Goal: Transaction & Acquisition: Book appointment/travel/reservation

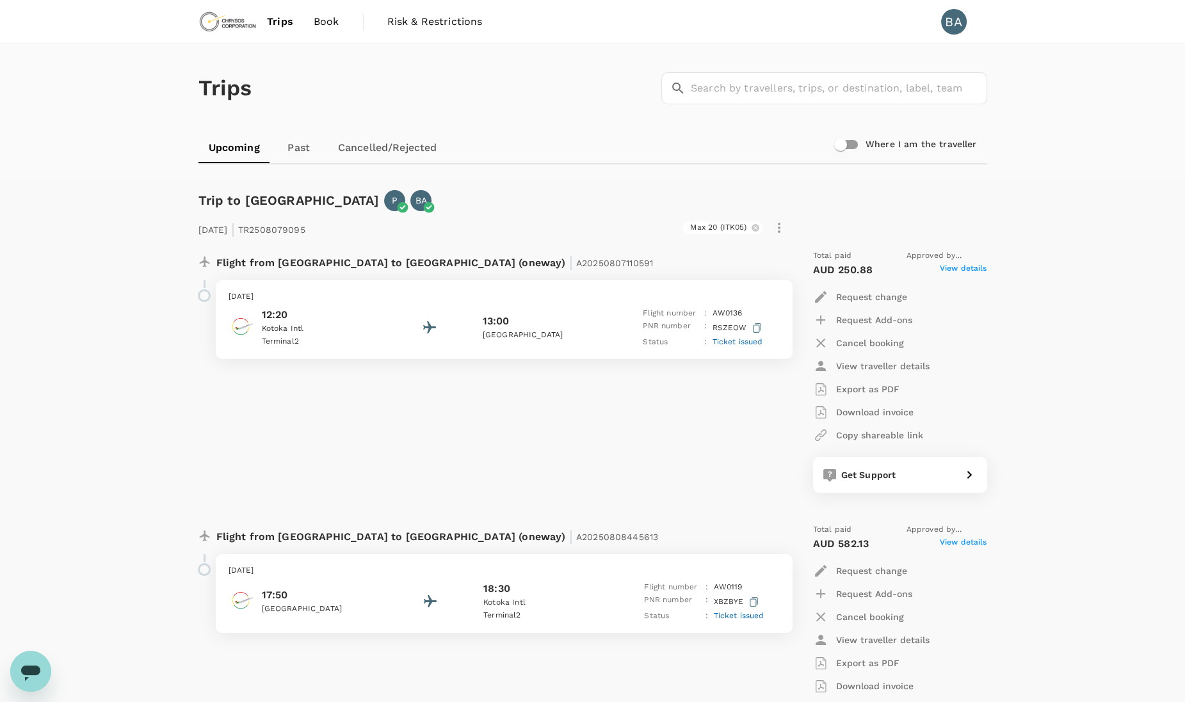
click at [333, 17] on span "Book" at bounding box center [327, 21] width 26 height 15
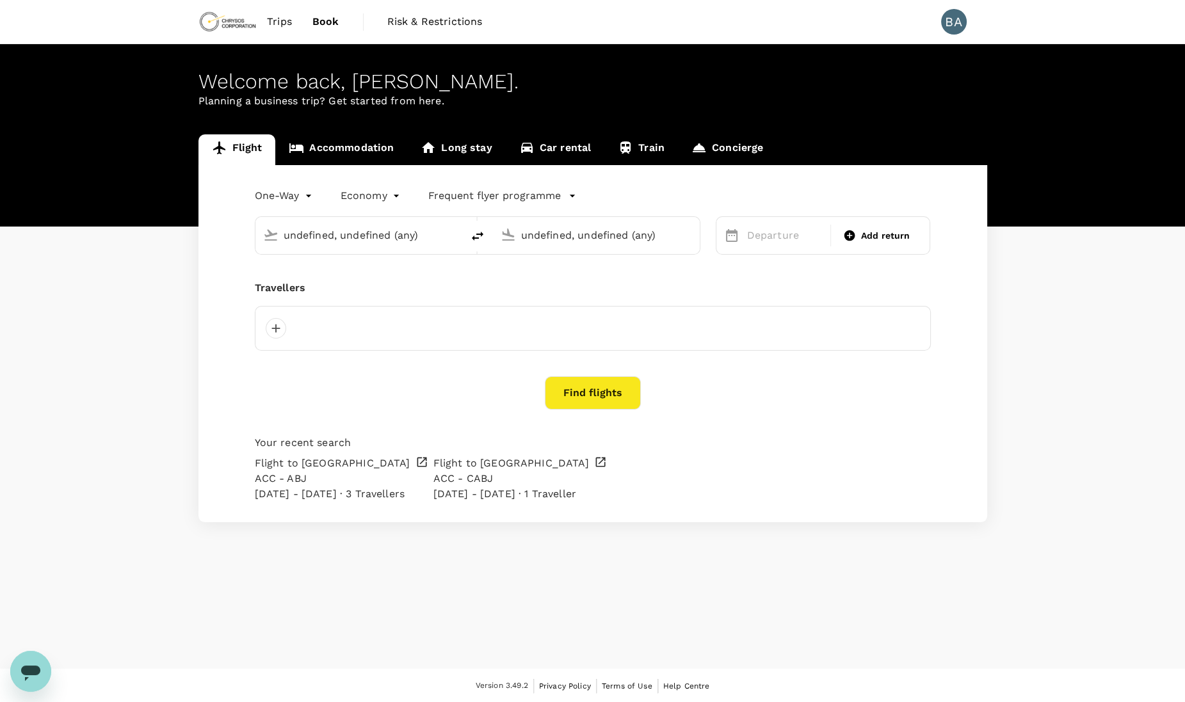
type input "[GEOGRAPHIC_DATA] (KMS)"
type input "Kotoka Intl (ACC)"
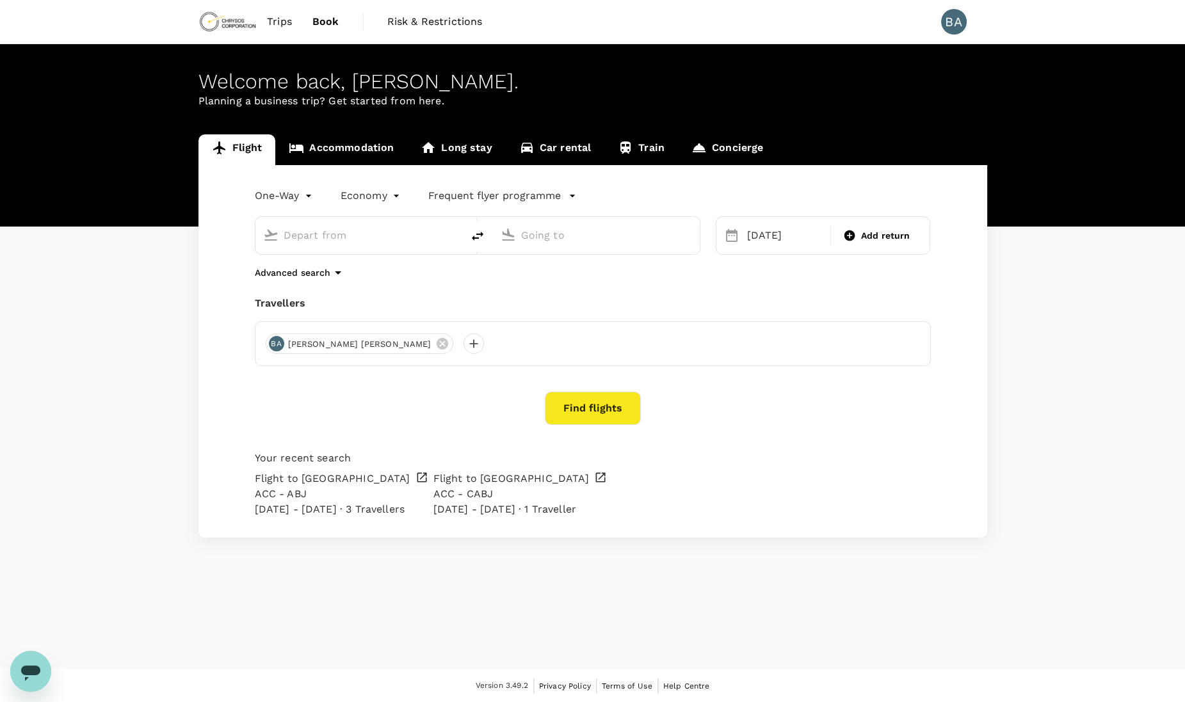
type input "[GEOGRAPHIC_DATA] (KMS)"
type input "Kotoka Intl (ACC)"
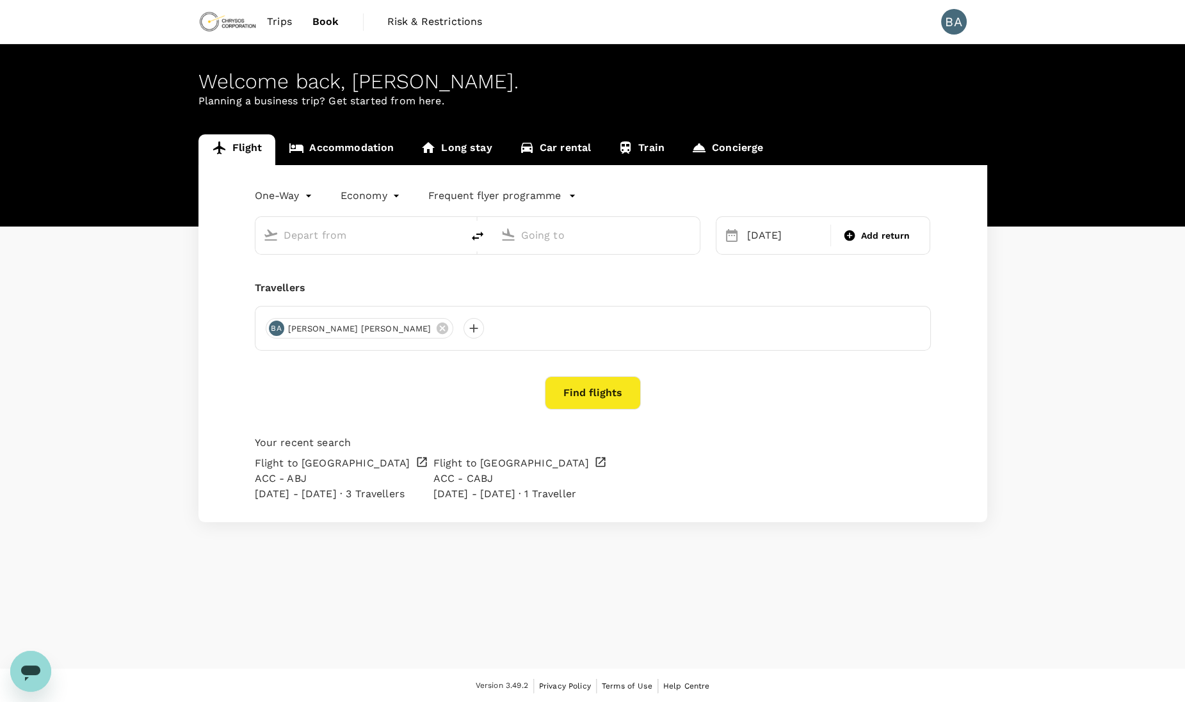
click at [369, 239] on input "text" at bounding box center [360, 235] width 152 height 20
type input "[GEOGRAPHIC_DATA] (KMS)"
type input "Kotoka Intl (ACC)"
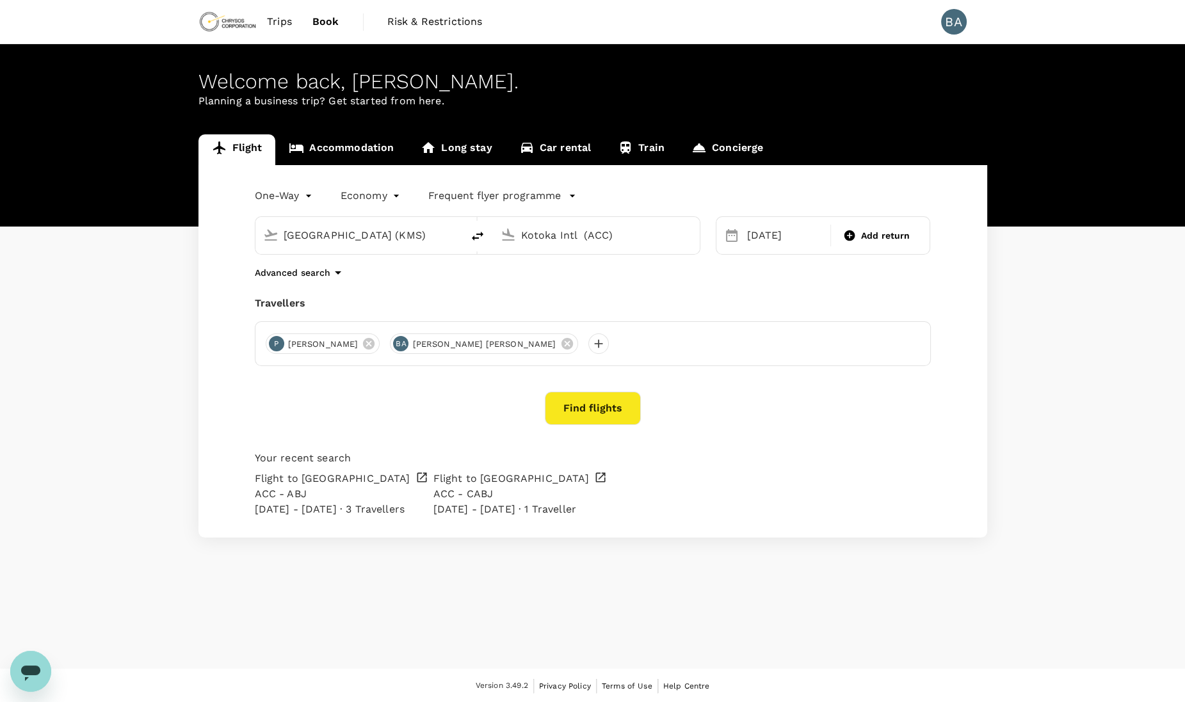
click at [567, 151] on link "Car rental" at bounding box center [555, 149] width 99 height 31
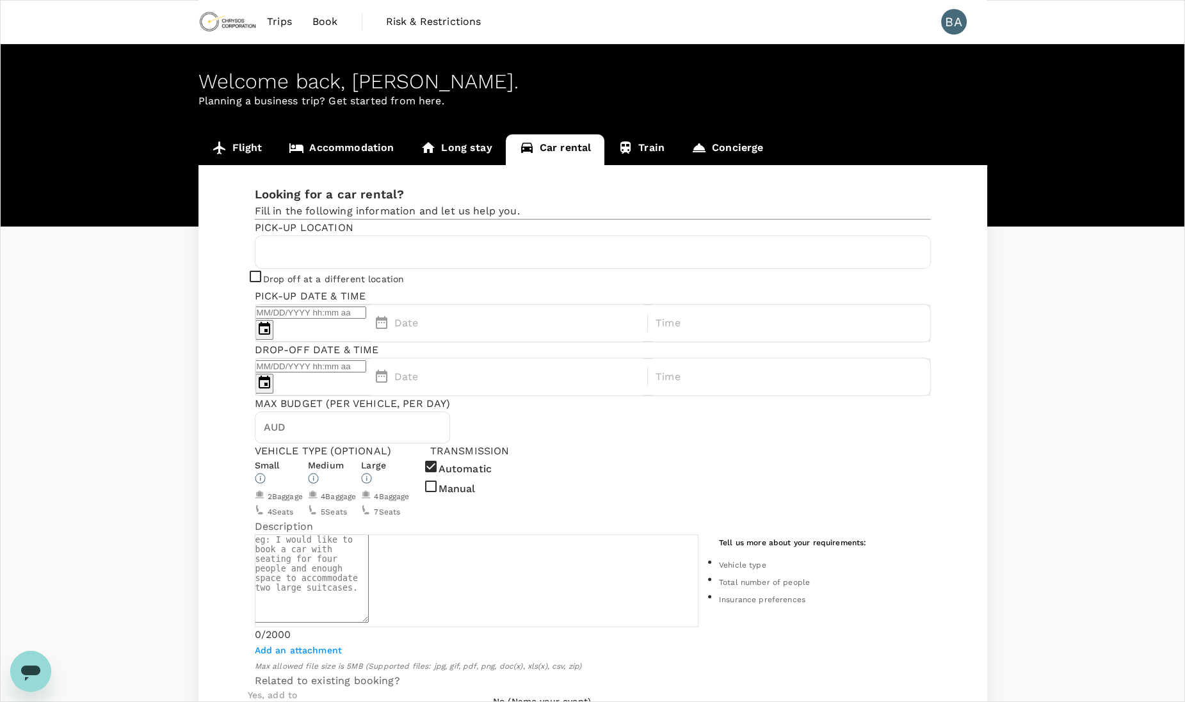
type input "Concierge booking - car-rental"
click at [319, 262] on input "text" at bounding box center [592, 252] width 659 height 20
type input "233"
type input "540726292"
type input "[PERSON_NAME][EMAIL_ADDRESS][PERSON_NAME][DOMAIN_NAME]"
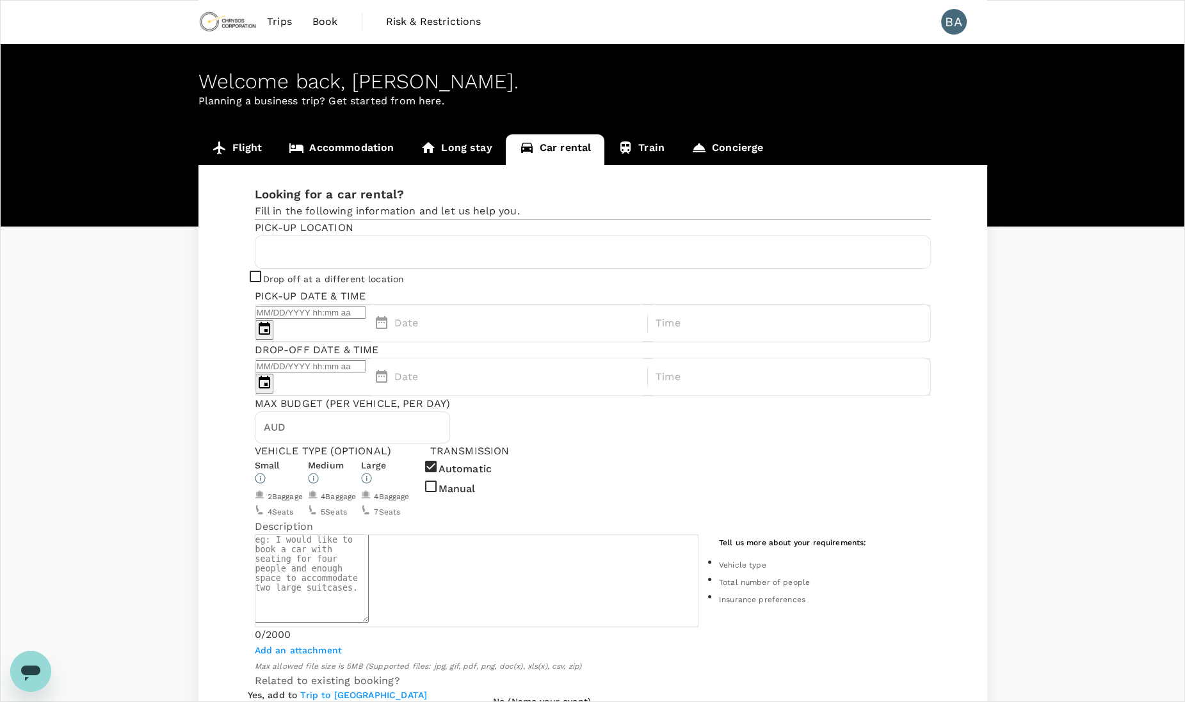
click at [365, 262] on input "text" at bounding box center [592, 252] width 659 height 20
paste input "• [GEOGRAPHIC_DATA] for [GEOGRAPHIC_DATA]"
drag, startPoint x: 293, startPoint y: 293, endPoint x: 214, endPoint y: 276, distance: 81.1
click at [214, 276] on div "Looking for a car rental? Fill in the following information and let us help you…" at bounding box center [592, 574] width 789 height 818
drag, startPoint x: 341, startPoint y: 277, endPoint x: 341, endPoint y: 293, distance: 16.0
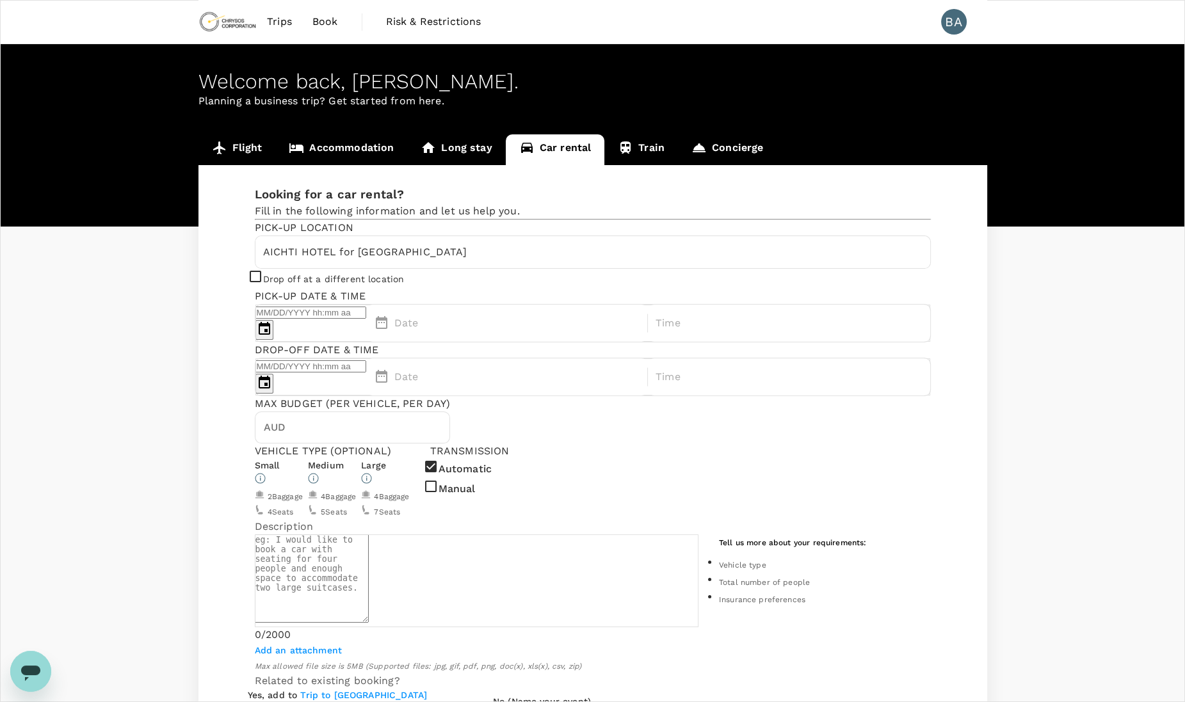
click at [341, 268] on div "AICHTI HOTEL for [GEOGRAPHIC_DATA]" at bounding box center [592, 252] width 675 height 32
click at [341, 262] on input "AICHTI HOTEL for [GEOGRAPHIC_DATA]" at bounding box center [592, 252] width 659 height 20
type input "[GEOGRAPHIC_DATA] in [GEOGRAPHIC_DATA]"
click at [389, 307] on div at bounding box center [379, 321] width 20 height 28
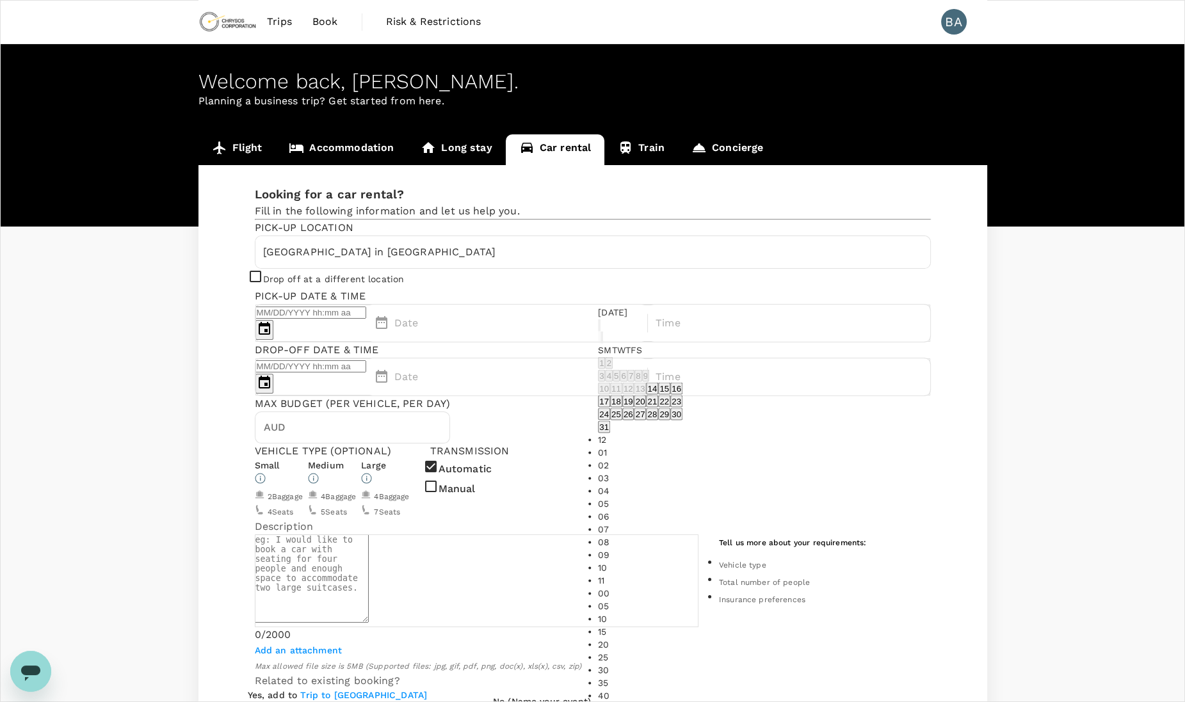
click at [634, 408] on button "19" at bounding box center [628, 402] width 12 height 12
click at [682, 536] on li "08" at bounding box center [640, 542] width 85 height 13
type input "[DATE] 08:00 AM"
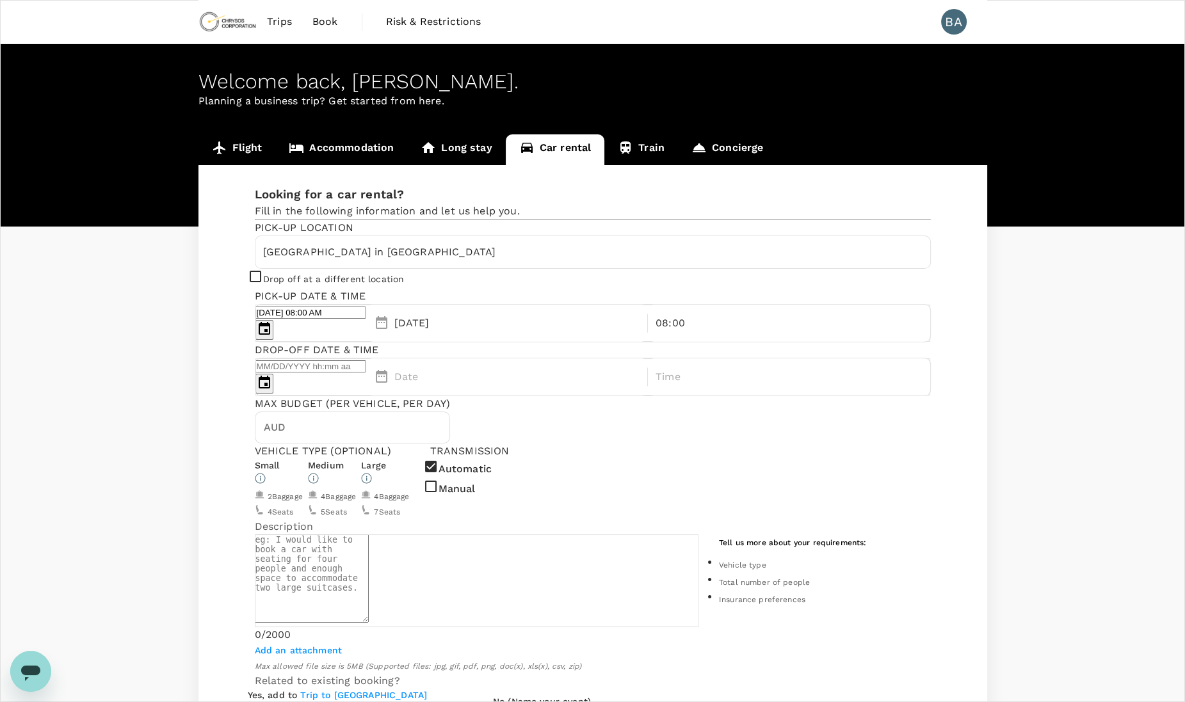
click at [419, 369] on p "Date" at bounding box center [406, 376] width 24 height 15
click at [806, 408] on button "19" at bounding box center [800, 402] width 12 height 12
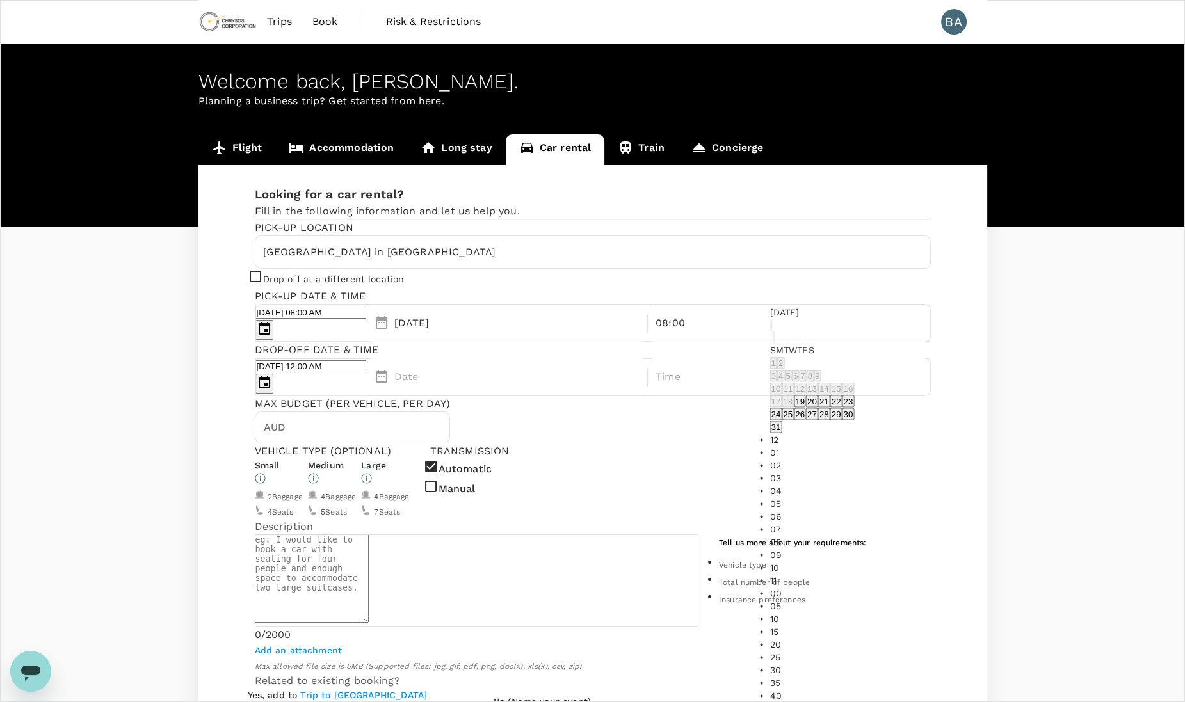
type input "[DATE] 12:00 PM"
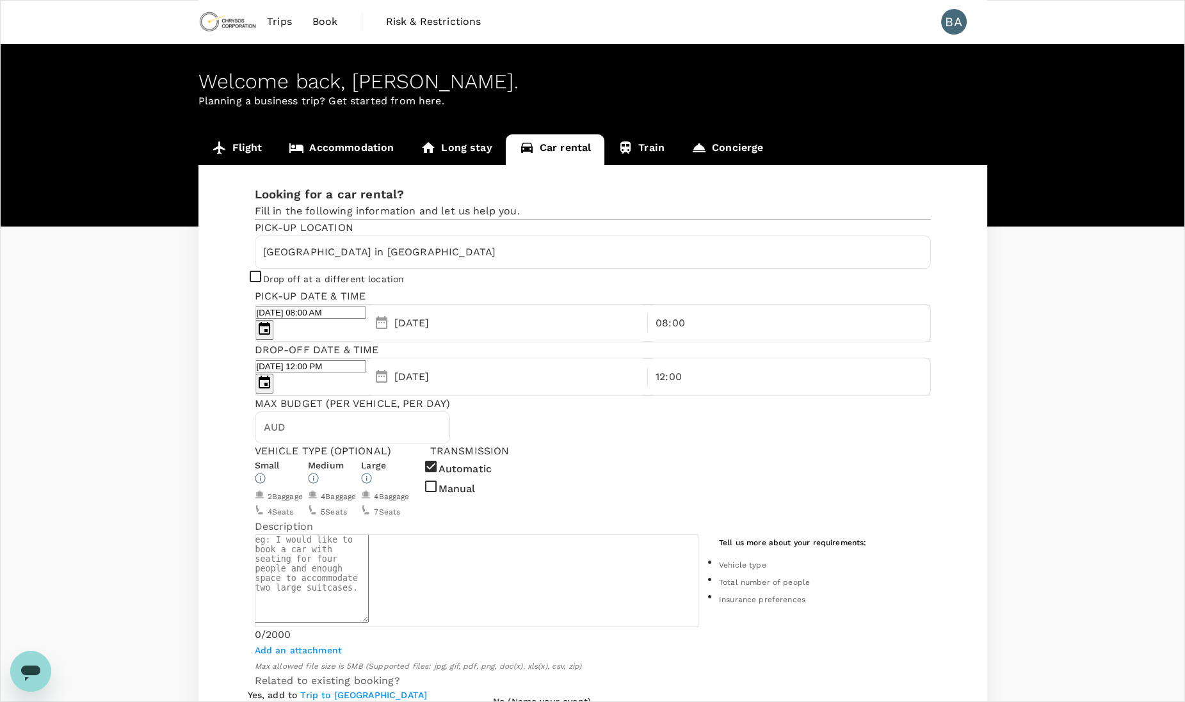
click at [257, 327] on input "Drop off at a different location" at bounding box center [592, 351] width 1185 height 702
checkbox input "true"
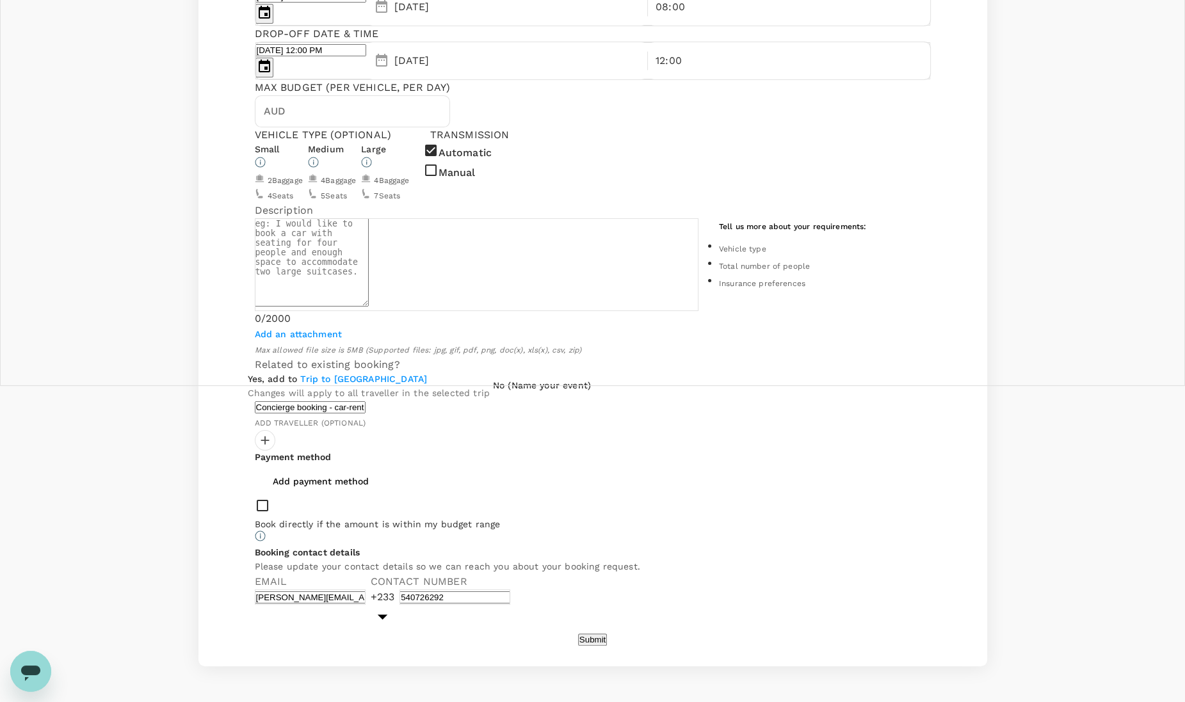
scroll to position [0, 0]
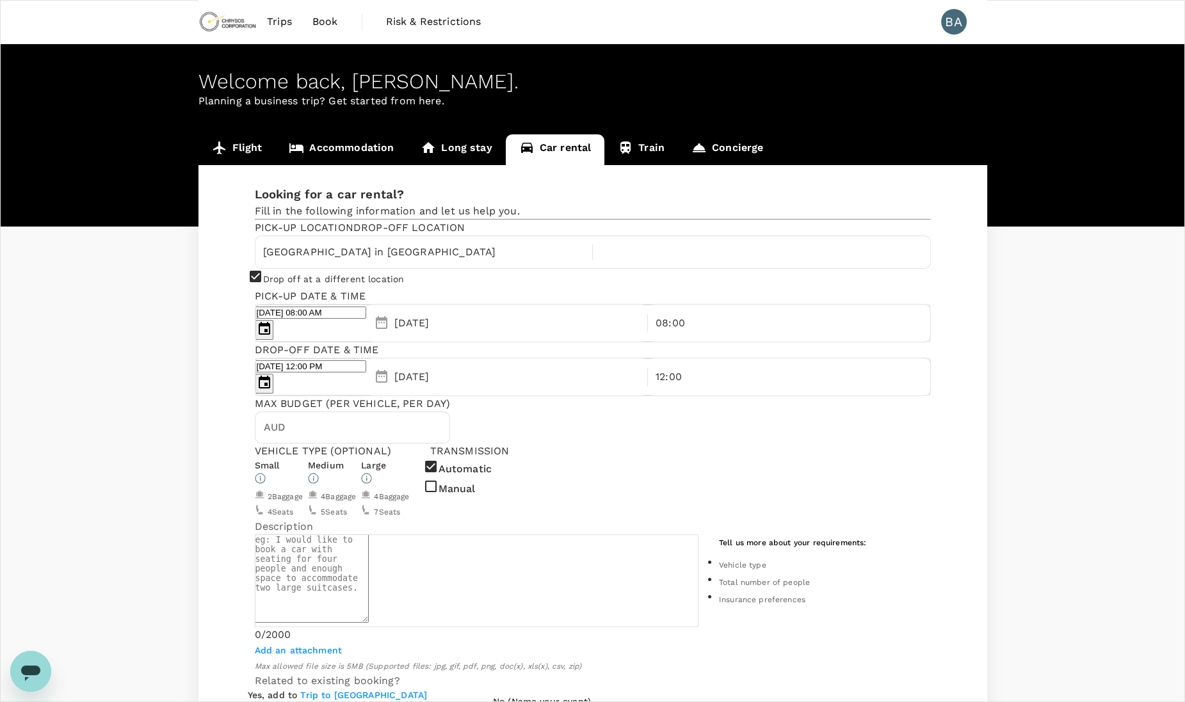
click at [601, 262] on input "text" at bounding box center [762, 252] width 322 height 20
paste input "• [GEOGRAPHIC_DATA] for [GEOGRAPHIC_DATA]"
click at [601, 262] on input "• [GEOGRAPHIC_DATA] for [GEOGRAPHIC_DATA]" at bounding box center [762, 252] width 322 height 20
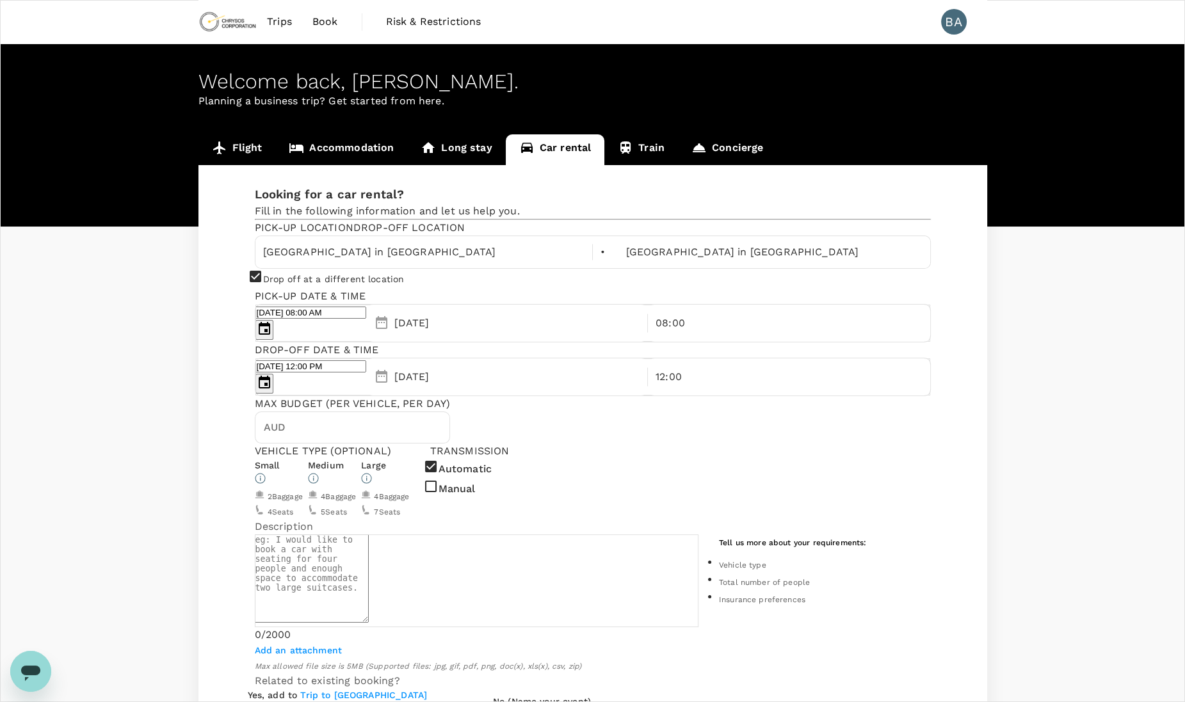
scroll to position [0, 0]
click at [729, 337] on div "Pick-up location Drop-off location [GEOGRAPHIC_DATA] in [GEOGRAPHIC_DATA] • [GE…" at bounding box center [593, 308] width 676 height 176
drag, startPoint x: 458, startPoint y: 291, endPoint x: 355, endPoint y: 289, distance: 103.1
click at [355, 269] on div "[GEOGRAPHIC_DATA] in [GEOGRAPHIC_DATA] • [GEOGRAPHIC_DATA] in [GEOGRAPHIC_DATA]" at bounding box center [593, 252] width 676 height 33
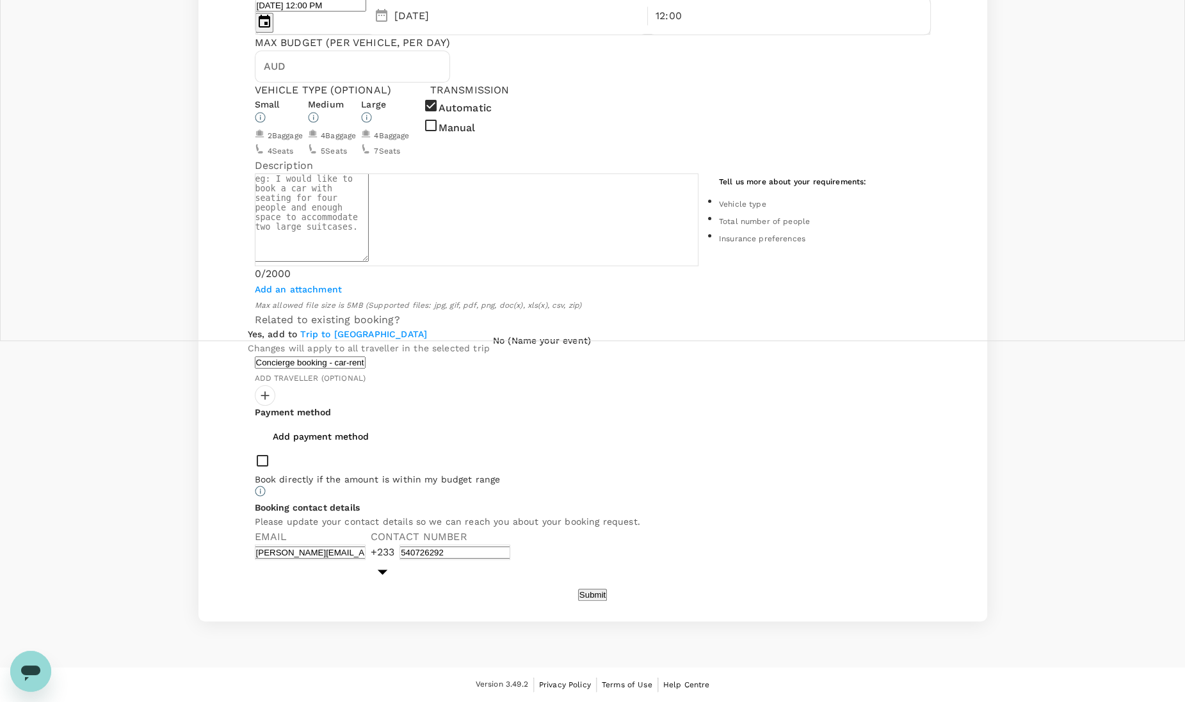
scroll to position [444, 0]
type input "[GEOGRAPHIC_DATA] in [GEOGRAPHIC_DATA]"
click at [266, 406] on div at bounding box center [265, 395] width 20 height 20
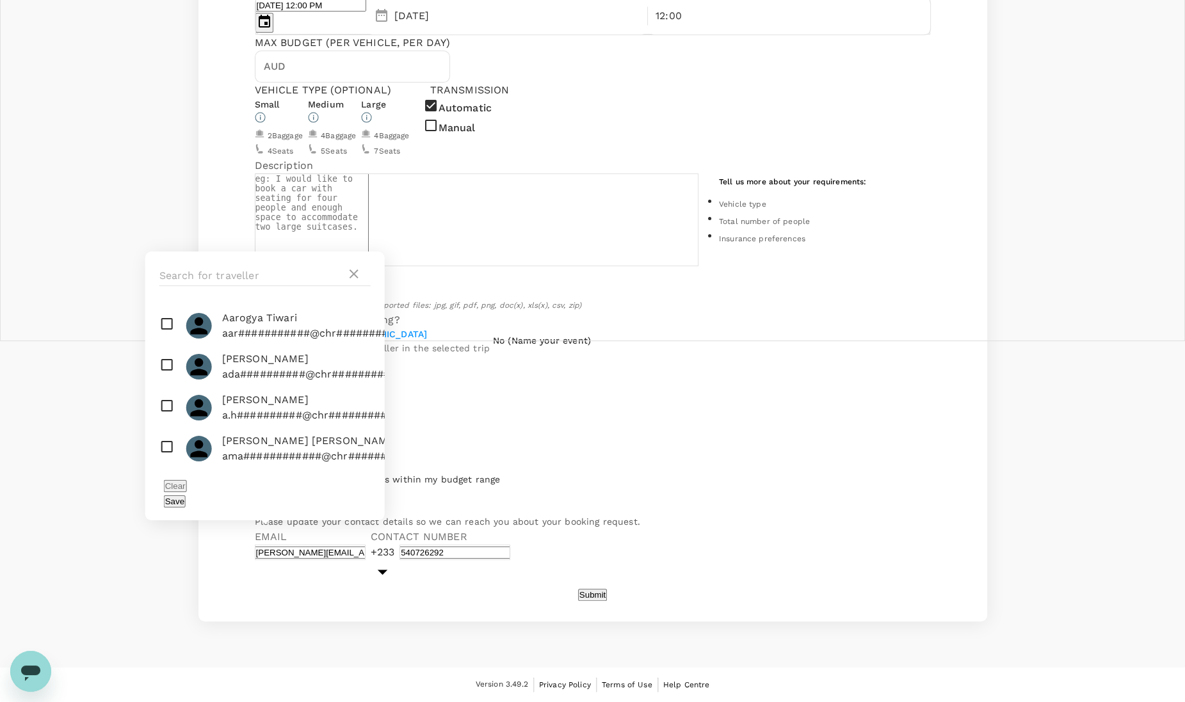
click at [267, 252] on div at bounding box center [264, 276] width 239 height 49
click at [239, 266] on input "text" at bounding box center [252, 276] width 187 height 20
type input "[PERSON_NAME]"
click at [357, 266] on icon at bounding box center [353, 273] width 15 height 15
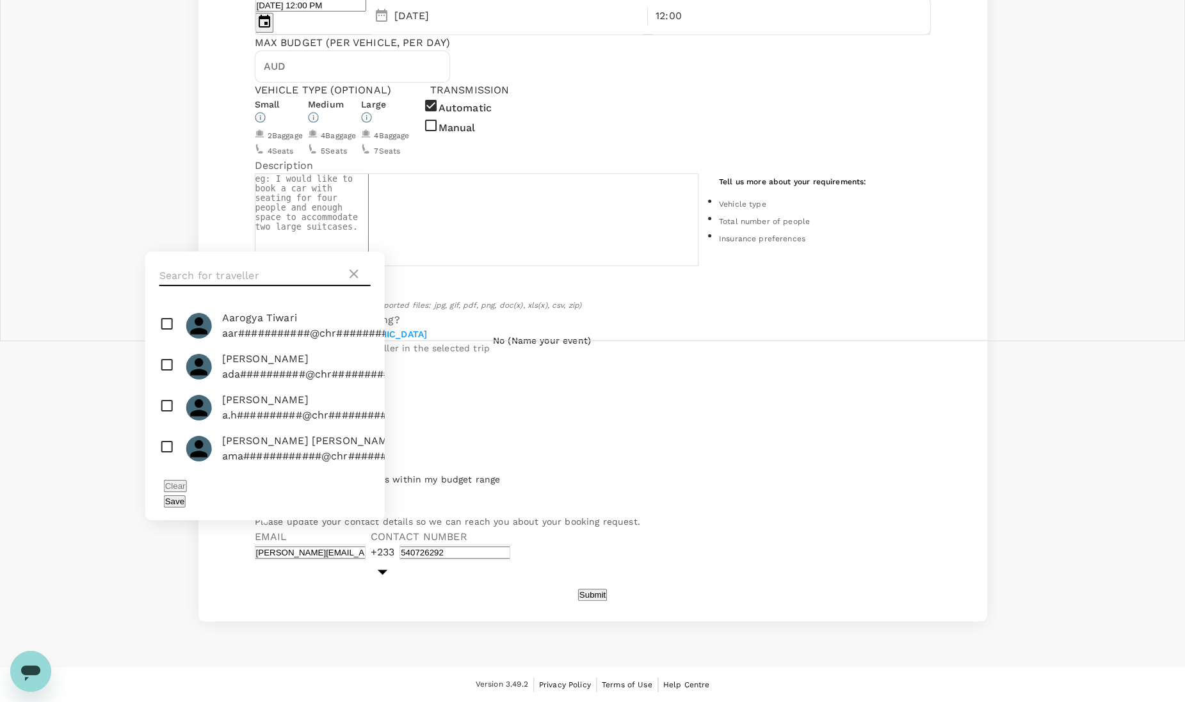
click at [270, 266] on input "text" at bounding box center [252, 276] width 187 height 20
type input "[PERSON_NAME]"
click at [355, 270] on icon at bounding box center [354, 274] width 9 height 9
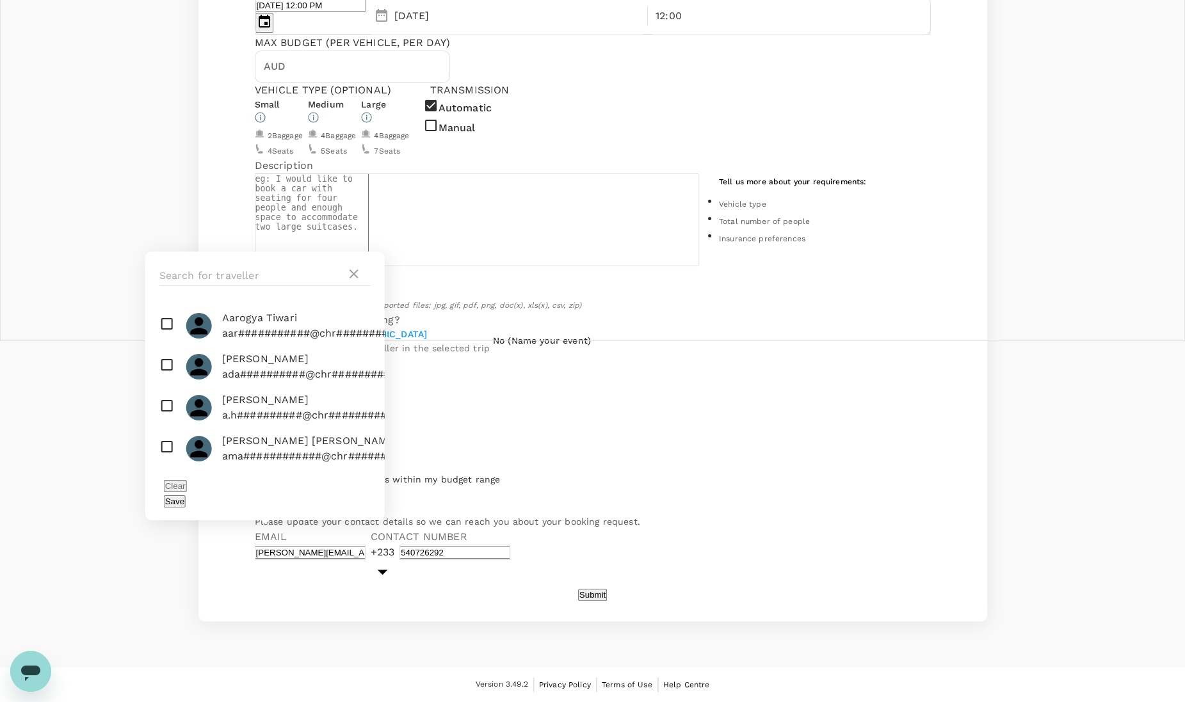
click at [1070, 333] on div "Flight Accommodation Long stay Car rental Train Concierge Looking for a car ren…" at bounding box center [592, 197] width 1185 height 848
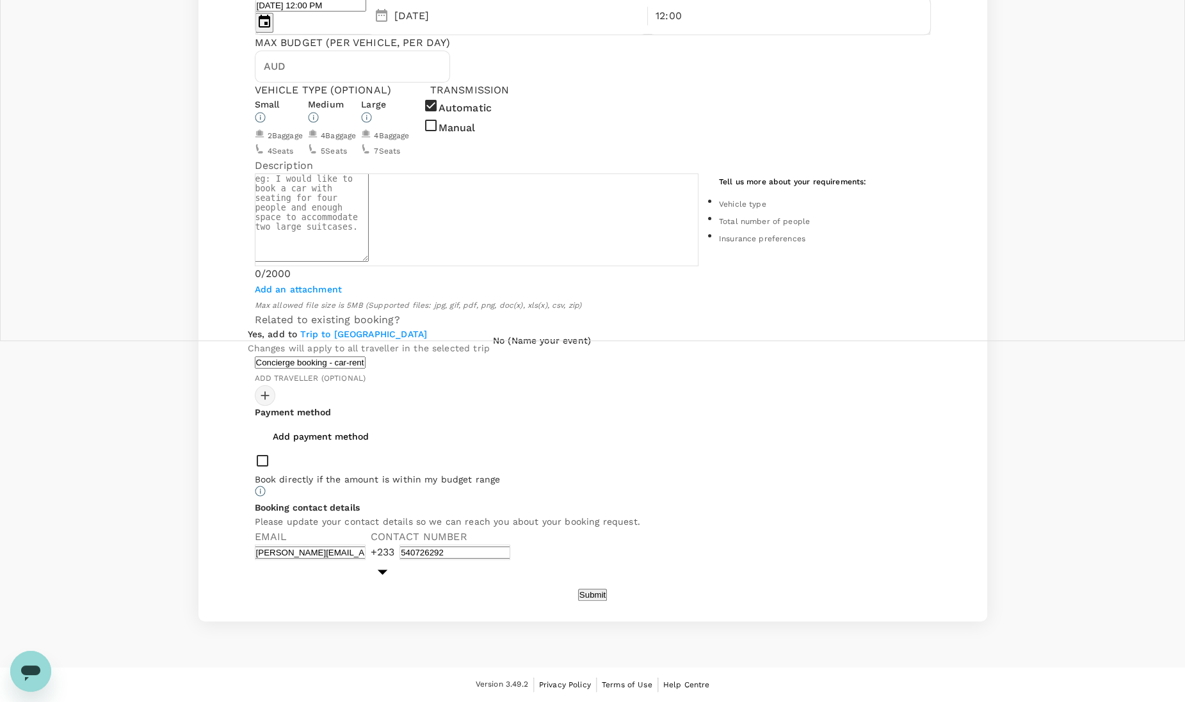
click at [262, 406] on div at bounding box center [265, 395] width 20 height 20
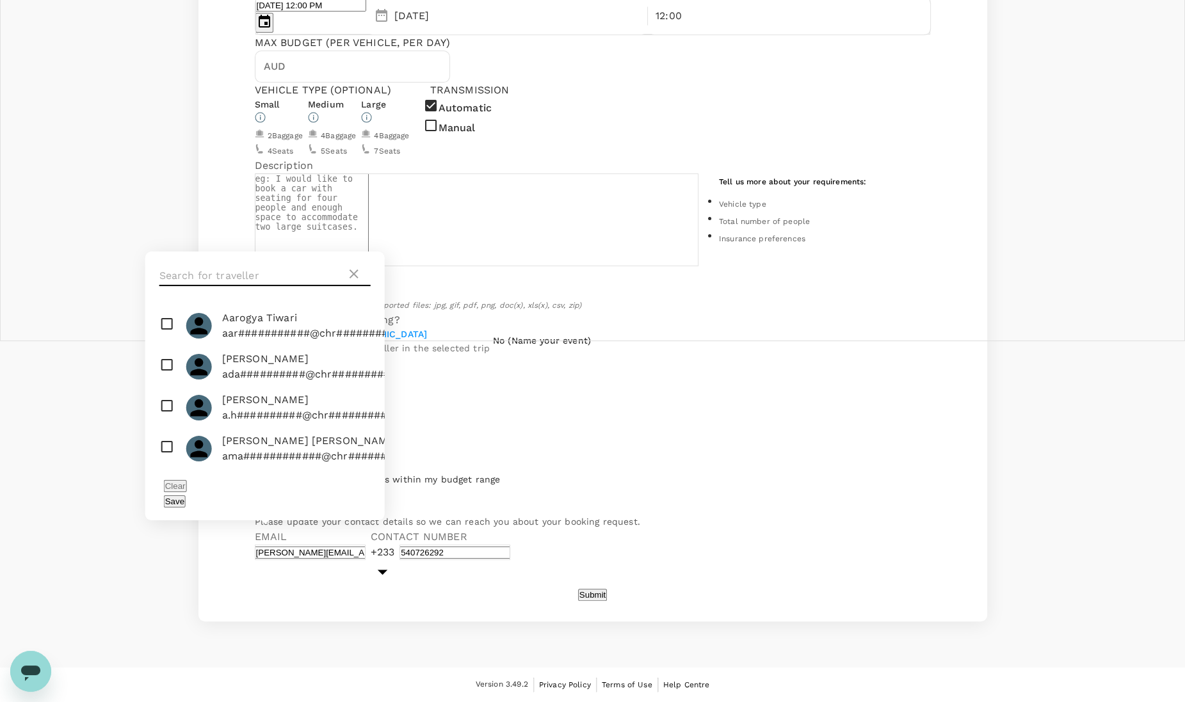
click at [250, 266] on input "text" at bounding box center [252, 276] width 187 height 20
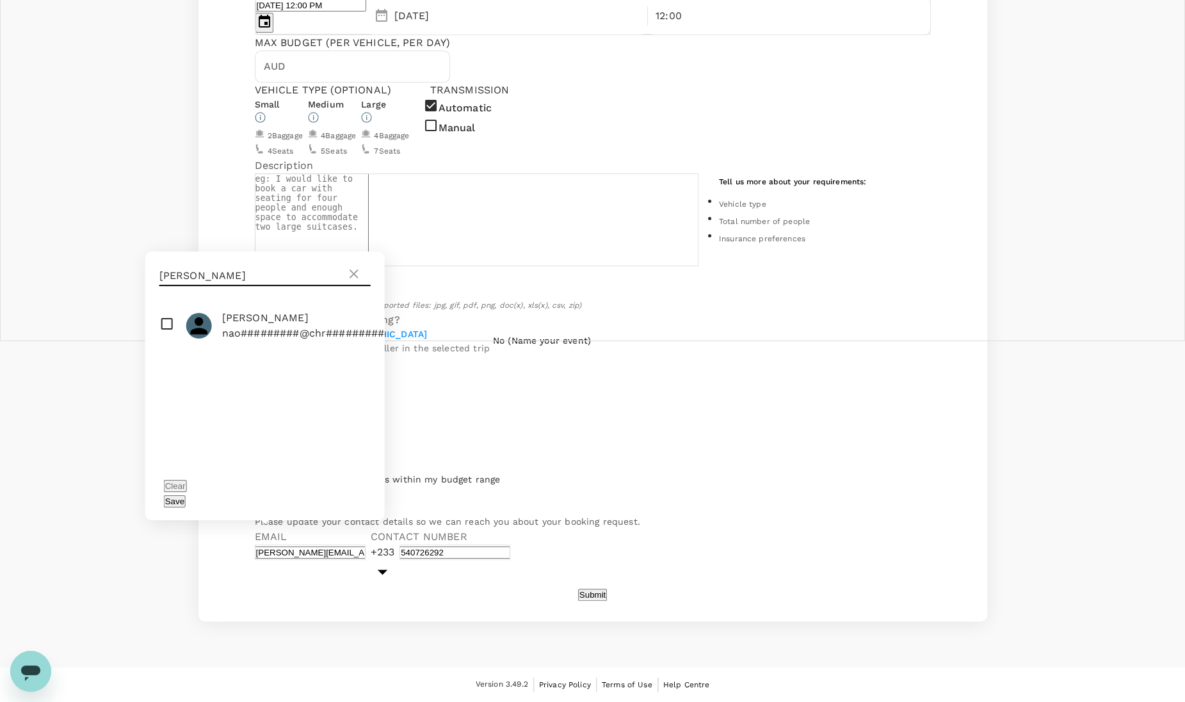
type input "[PERSON_NAME]"
click at [163, 305] on input "checkbox" at bounding box center [264, 325] width 239 height 41
checkbox input "true"
drag, startPoint x: 226, startPoint y: 207, endPoint x: 150, endPoint y: 211, distance: 75.6
click at [150, 252] on div "[PERSON_NAME]" at bounding box center [264, 276] width 239 height 49
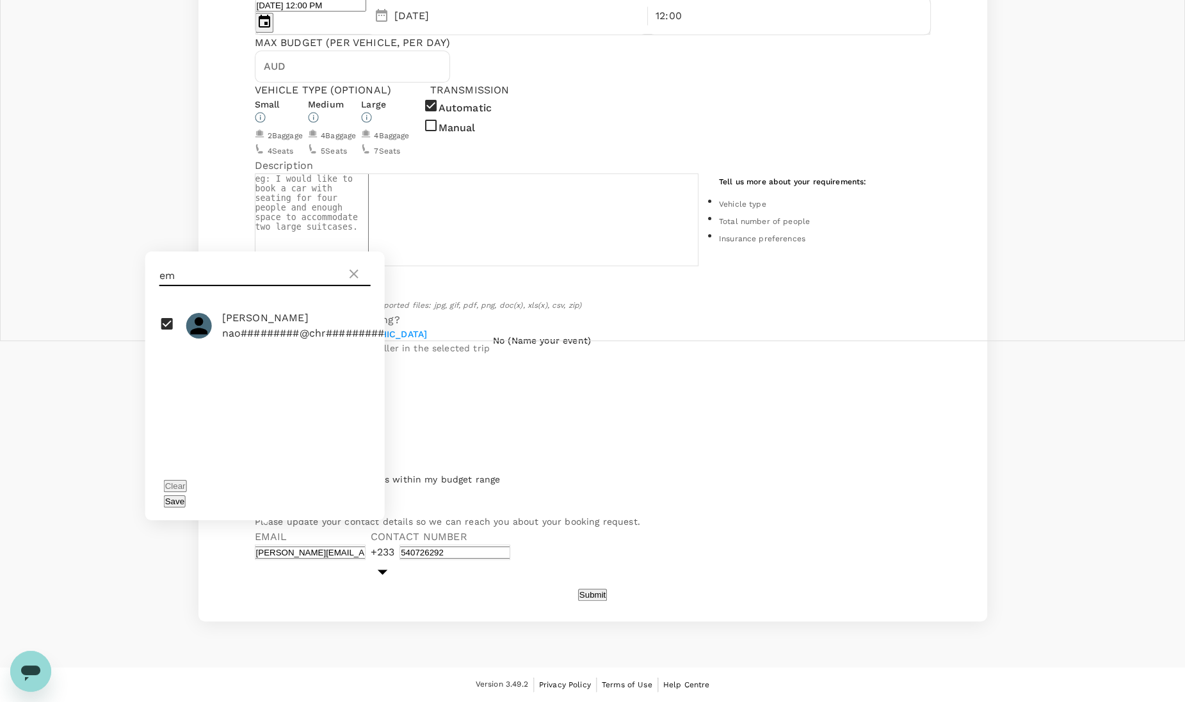
type input "e"
type input "wana"
click at [162, 305] on input "checkbox" at bounding box center [264, 325] width 239 height 41
checkbox input "true"
click at [354, 494] on div "Save" at bounding box center [265, 501] width 202 height 15
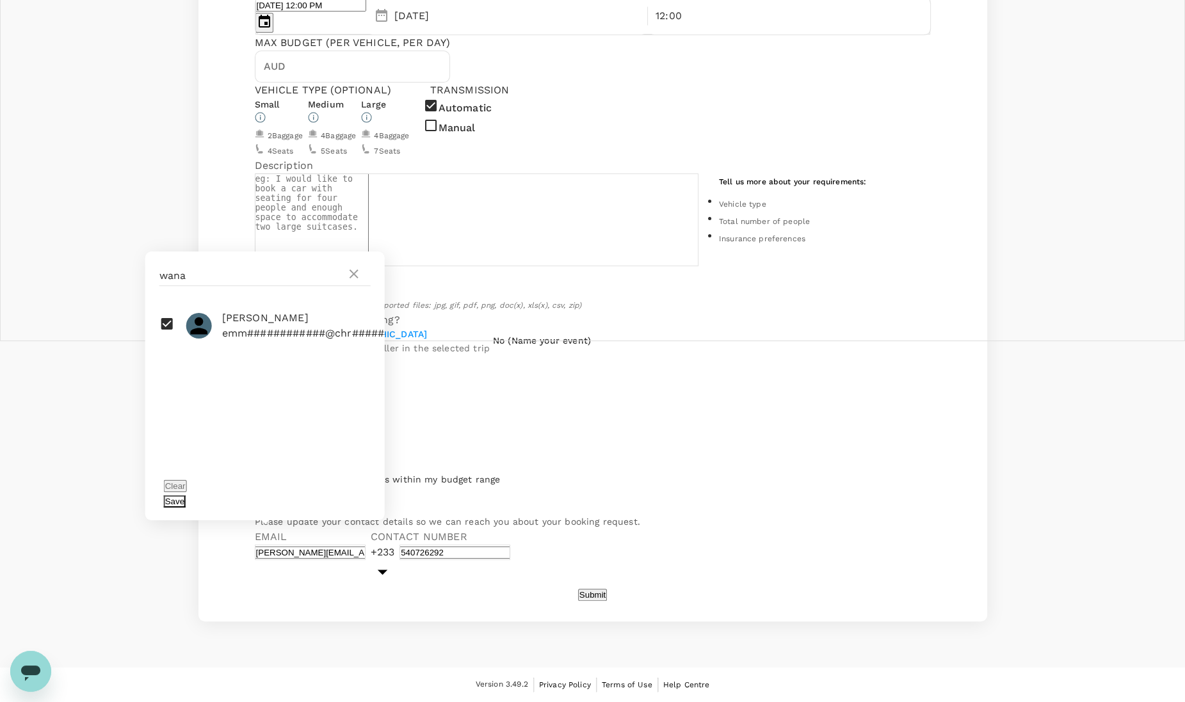
click at [186, 496] on button "Save" at bounding box center [175, 502] width 22 height 12
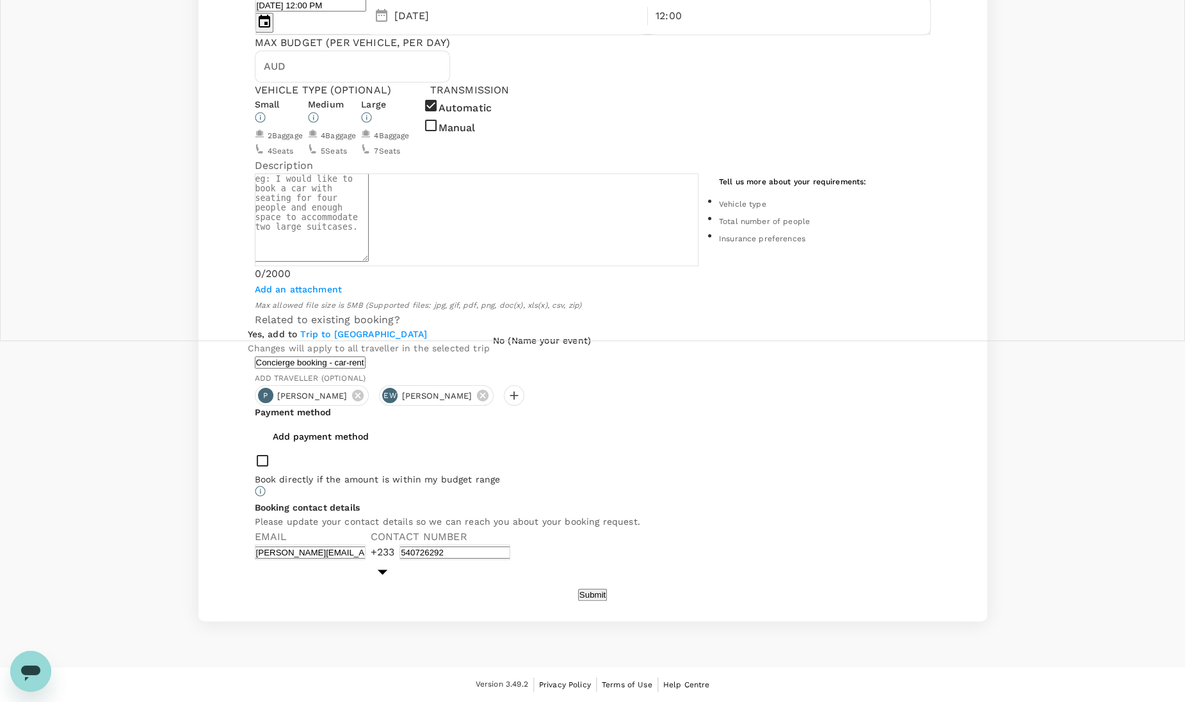
scroll to position [417, 0]
radio input "true"
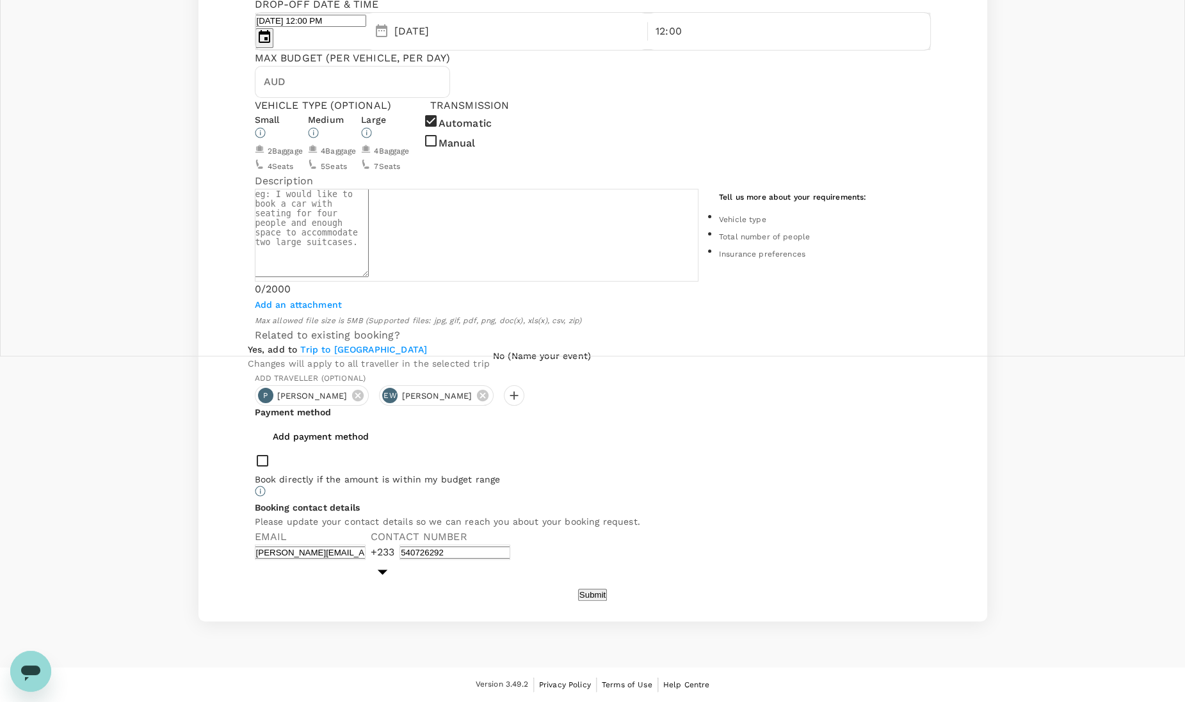
click at [291, 361] on p "Changes will apply to all traveller in the selected trip" at bounding box center [369, 363] width 242 height 13
click at [291, 357] on input "Yes, add to Trip to Accra Changes will apply to all traveller in the selected t…" at bounding box center [592, 5] width 1185 height 702
click at [291, 361] on p "Changes will apply to all traveller in the selected trip" at bounding box center [369, 363] width 242 height 13
click at [291, 357] on input "Yes, add to Trip to Accra Changes will apply to all traveller in the selected t…" at bounding box center [592, 5] width 1185 height 702
click at [454, 357] on p "Changes will apply to all traveller in the selected trip" at bounding box center [369, 363] width 242 height 13
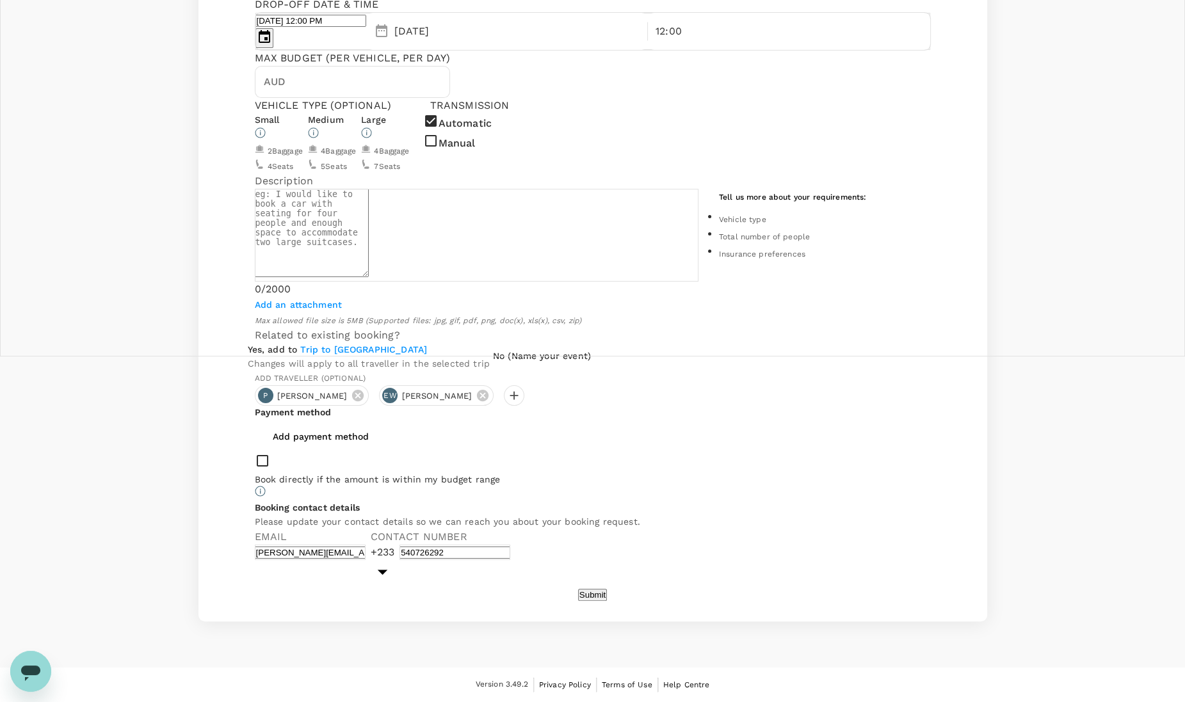
click at [454, 357] on input "Yes, add to Trip to Accra Changes will apply to all traveller in the selected t…" at bounding box center [592, 5] width 1185 height 702
click at [444, 359] on p "Changes will apply to all traveller in the selected trip" at bounding box center [369, 363] width 242 height 13
click at [444, 357] on input "Yes, add to Trip to Accra Changes will apply to all traveller in the selected t…" at bounding box center [592, 5] width 1185 height 702
click at [422, 362] on p "Changes will apply to all traveller in the selected trip" at bounding box center [369, 363] width 242 height 13
click at [422, 357] on input "Yes, add to Trip to Accra Changes will apply to all traveller in the selected t…" at bounding box center [592, 5] width 1185 height 702
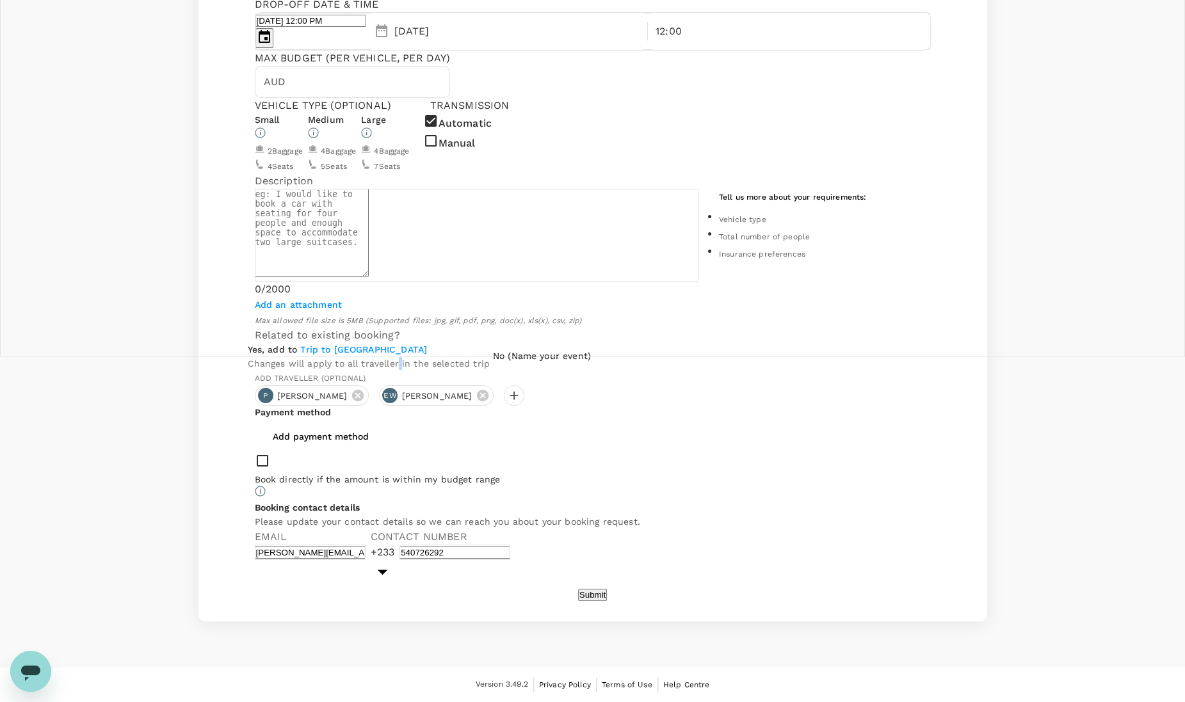
click at [422, 362] on p "Changes will apply to all traveller in the selected trip" at bounding box center [369, 363] width 242 height 13
click at [422, 357] on input "Yes, add to Trip to Accra Changes will apply to all traveller in the selected t…" at bounding box center [592, 5] width 1185 height 702
click at [493, 364] on h6 "No (Name your event)" at bounding box center [542, 357] width 98 height 14
click at [287, 357] on input "No (Name your event)" at bounding box center [592, 5] width 1185 height 702
radio input "true"
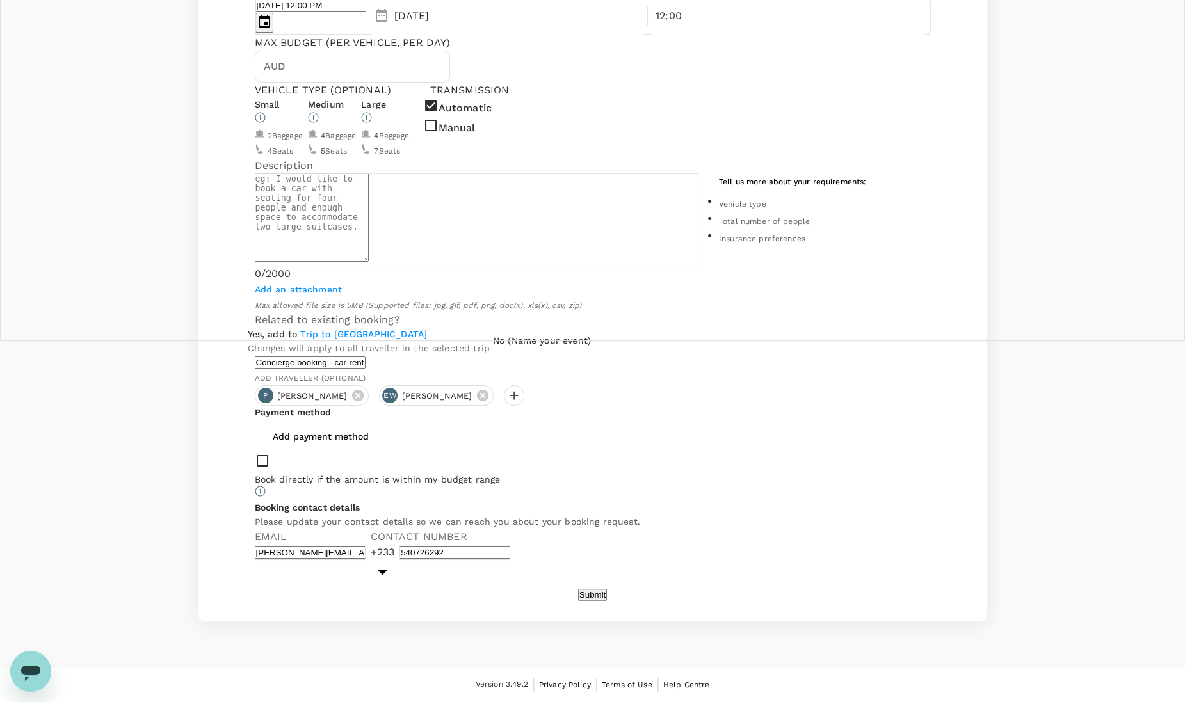
click at [405, 355] on p "Changes will apply to all traveller in the selected trip" at bounding box center [369, 348] width 242 height 13
radio input "true"
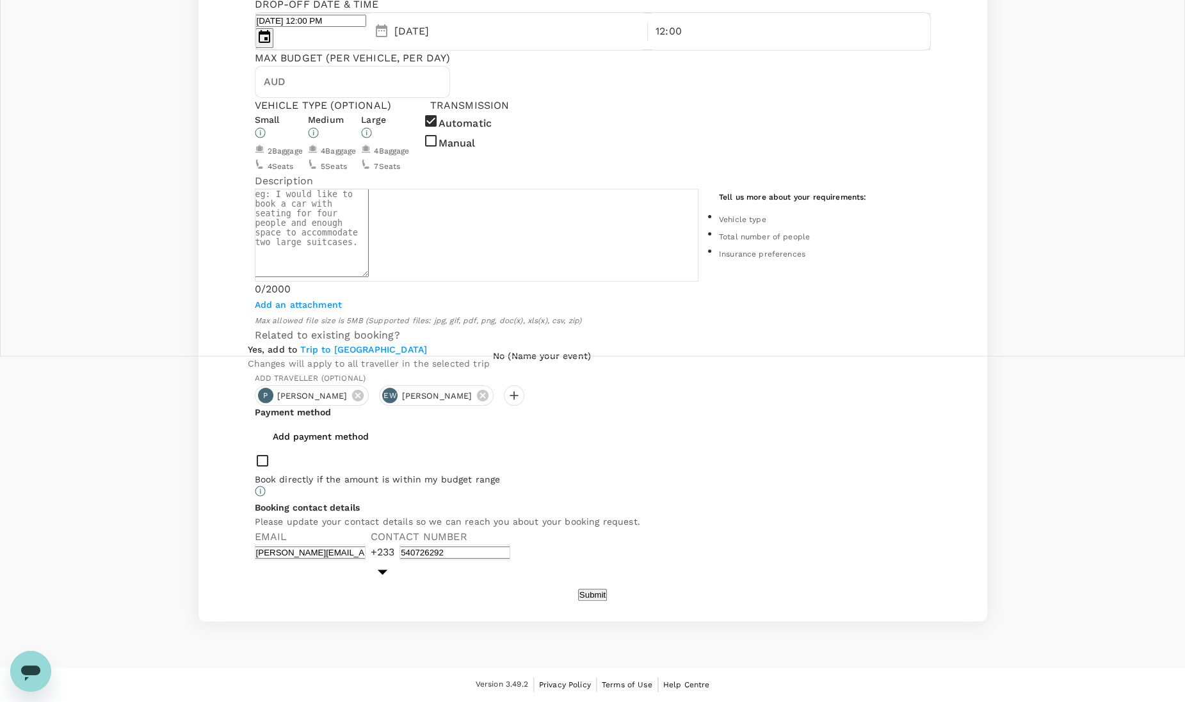
click at [493, 364] on h6 "No (Name your event)" at bounding box center [542, 357] width 98 height 14
click at [309, 357] on input "No (Name your event)" at bounding box center [592, 5] width 1185 height 702
radio input "true"
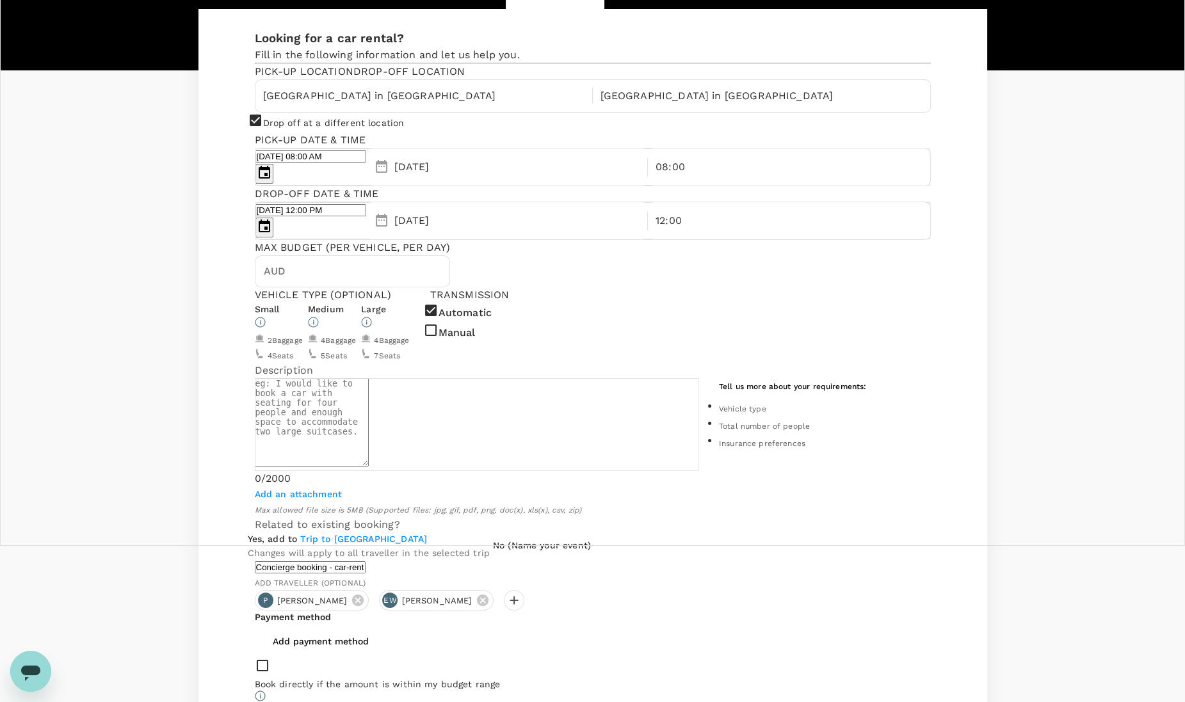
scroll to position [156, 0]
click at [369, 415] on textarea at bounding box center [312, 423] width 114 height 88
type textarea "#"
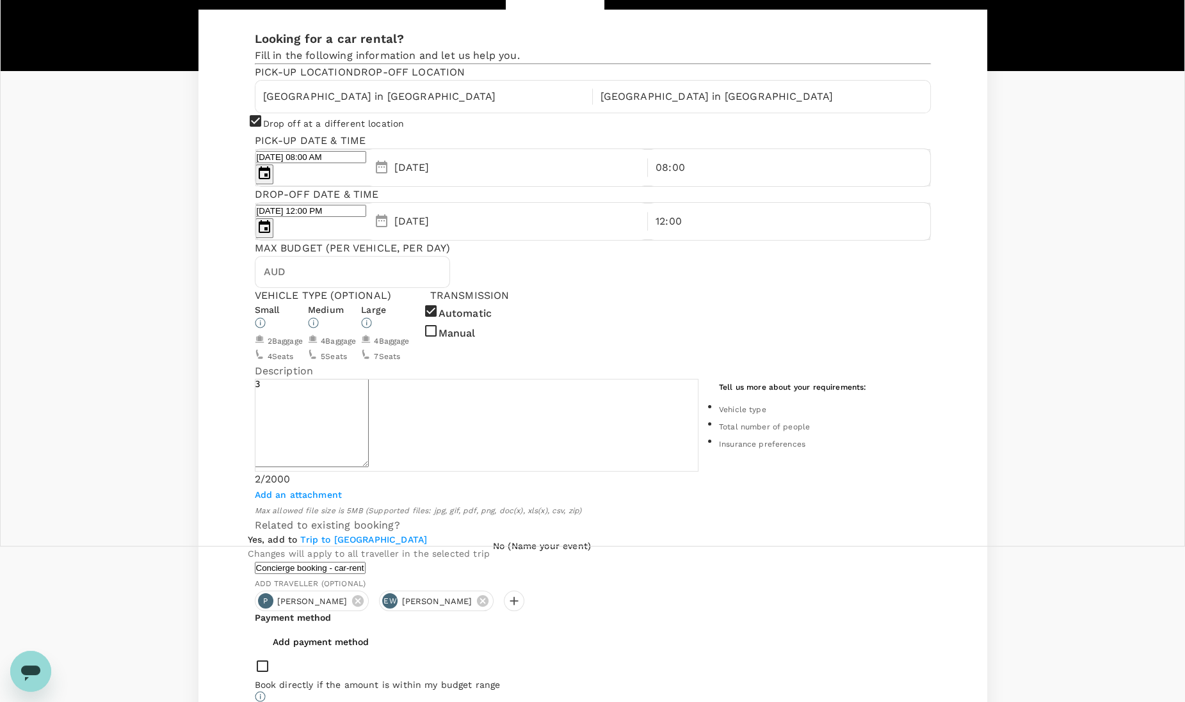
type textarea "3"
type textarea "E"
click at [369, 403] on textarea "A car for 3 people, Toyota 4x4 preferred" at bounding box center [312, 423] width 114 height 88
type textarea "A car for 3 people, Toyota 4x4 preferred."
click at [675, 516] on div "Add an attachment Max allowed file size is 5MB (Supported files: jpg, gif, pdf,…" at bounding box center [477, 502] width 444 height 31
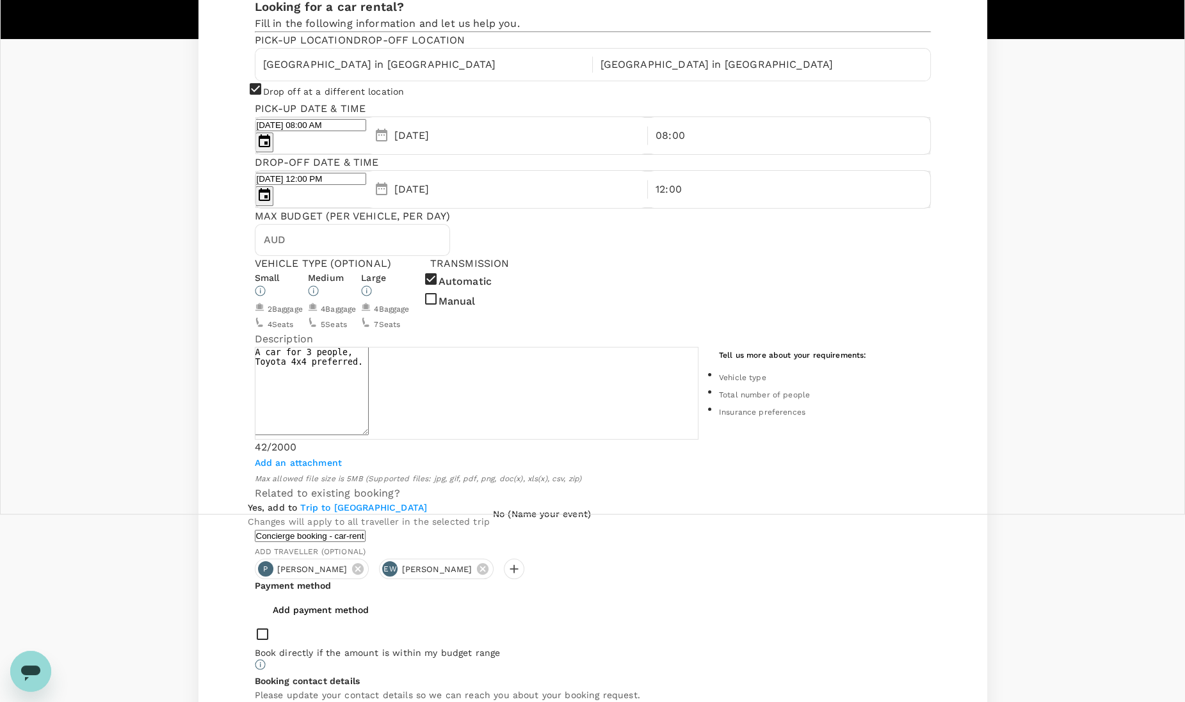
scroll to position [189, 0]
click at [396, 74] on input "[GEOGRAPHIC_DATA] in [GEOGRAPHIC_DATA]" at bounding box center [424, 63] width 322 height 20
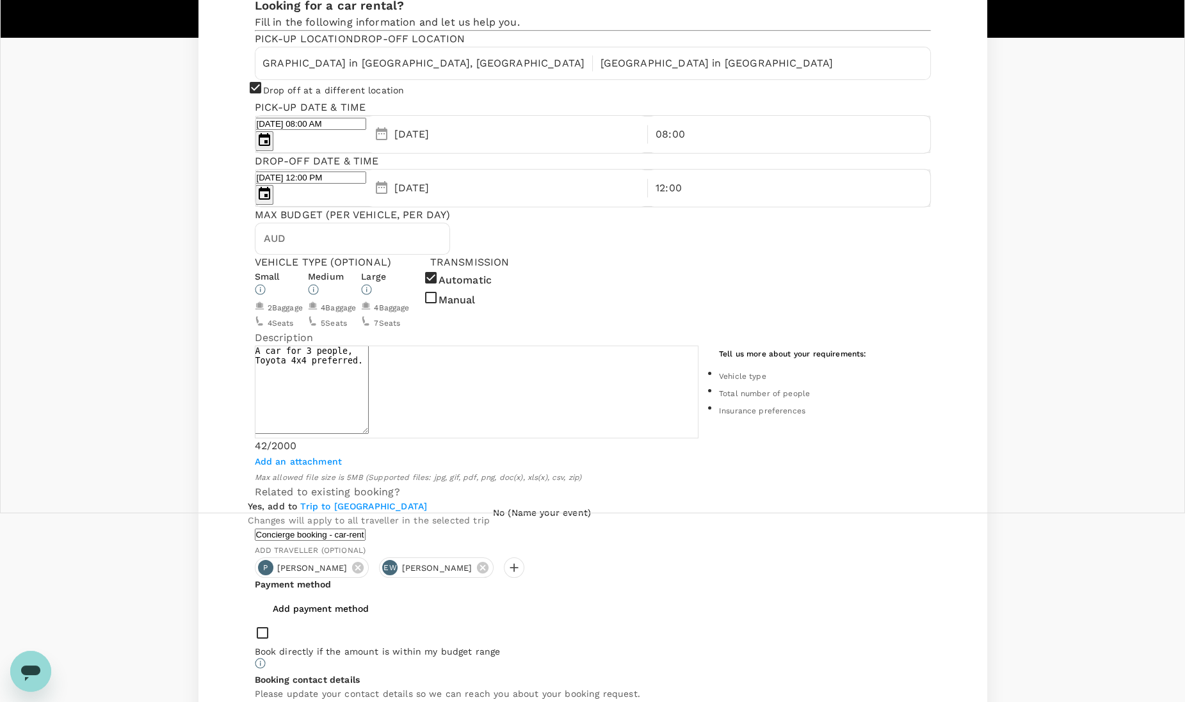
scroll to position [0, 38]
type input "[GEOGRAPHIC_DATA] in [GEOGRAPHIC_DATA], [GEOGRAPHIC_DATA]"
drag, startPoint x: 514, startPoint y: 102, endPoint x: 679, endPoint y: 119, distance: 165.4
click at [679, 119] on div "Pick-up location Drop-off location [GEOGRAPHIC_DATA] in [GEOGRAPHIC_DATA], [GEO…" at bounding box center [593, 119] width 676 height 176
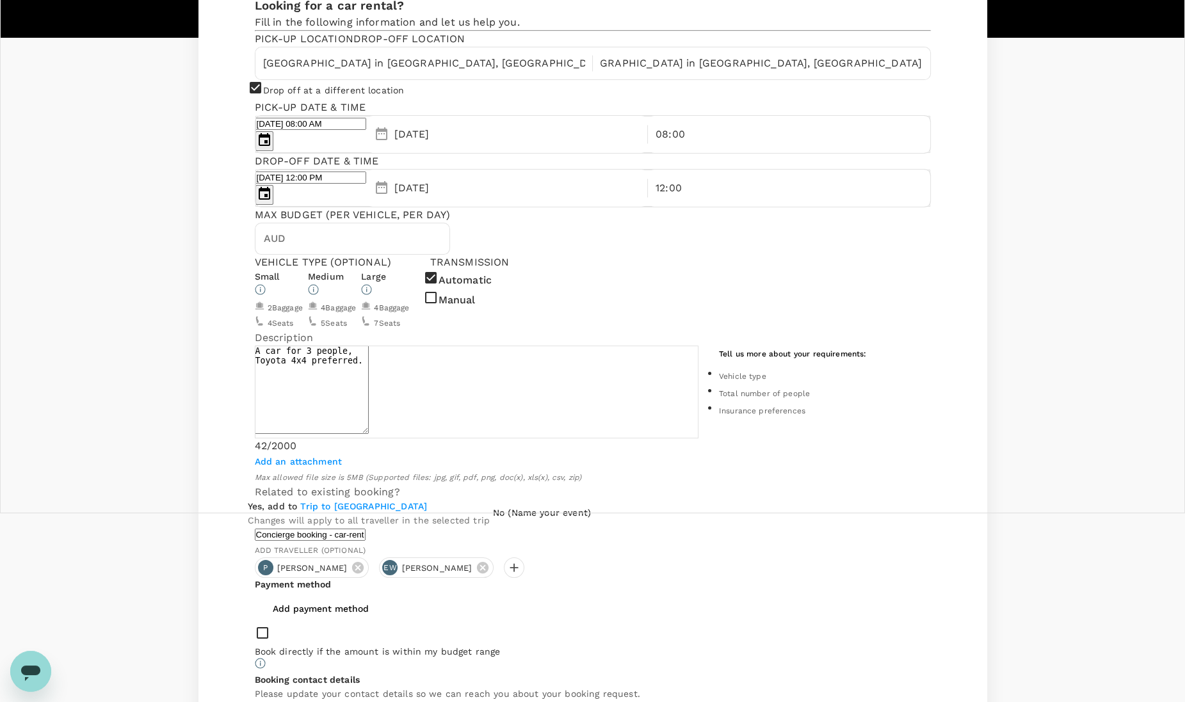
scroll to position [0, 90]
type input "[GEOGRAPHIC_DATA] in [GEOGRAPHIC_DATA], [GEOGRAPHIC_DATA]"
drag, startPoint x: 379, startPoint y: 104, endPoint x: 565, endPoint y: 166, distance: 196.4
click at [565, 166] on div "Looking for a car rental? Fill in the following information and let us help you…" at bounding box center [593, 164] width 676 height 334
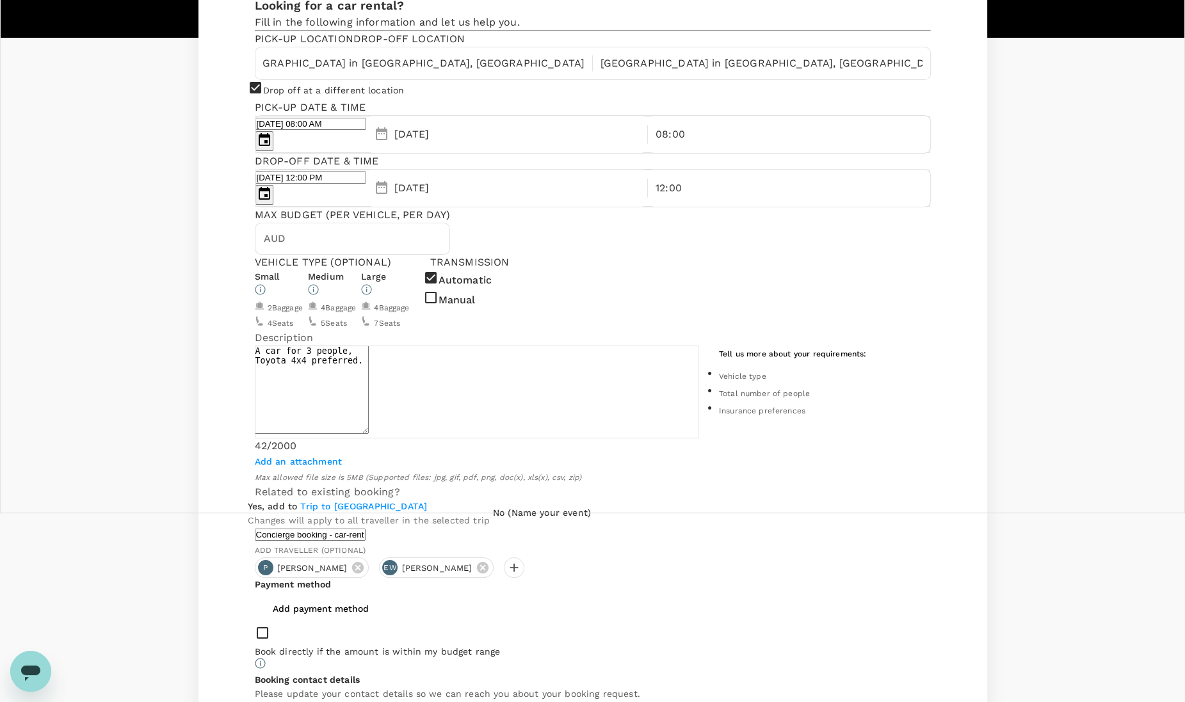
scroll to position [0, 0]
click at [451, 207] on div "Max Budget (per vehicle, per day)" at bounding box center [353, 214] width 196 height 15
drag, startPoint x: 382, startPoint y: 99, endPoint x: 522, endPoint y: 120, distance: 141.9
click at [522, 100] on div "Pick-up location Drop-off location [GEOGRAPHIC_DATA] in [GEOGRAPHIC_DATA], [GEO…" at bounding box center [593, 65] width 676 height 69
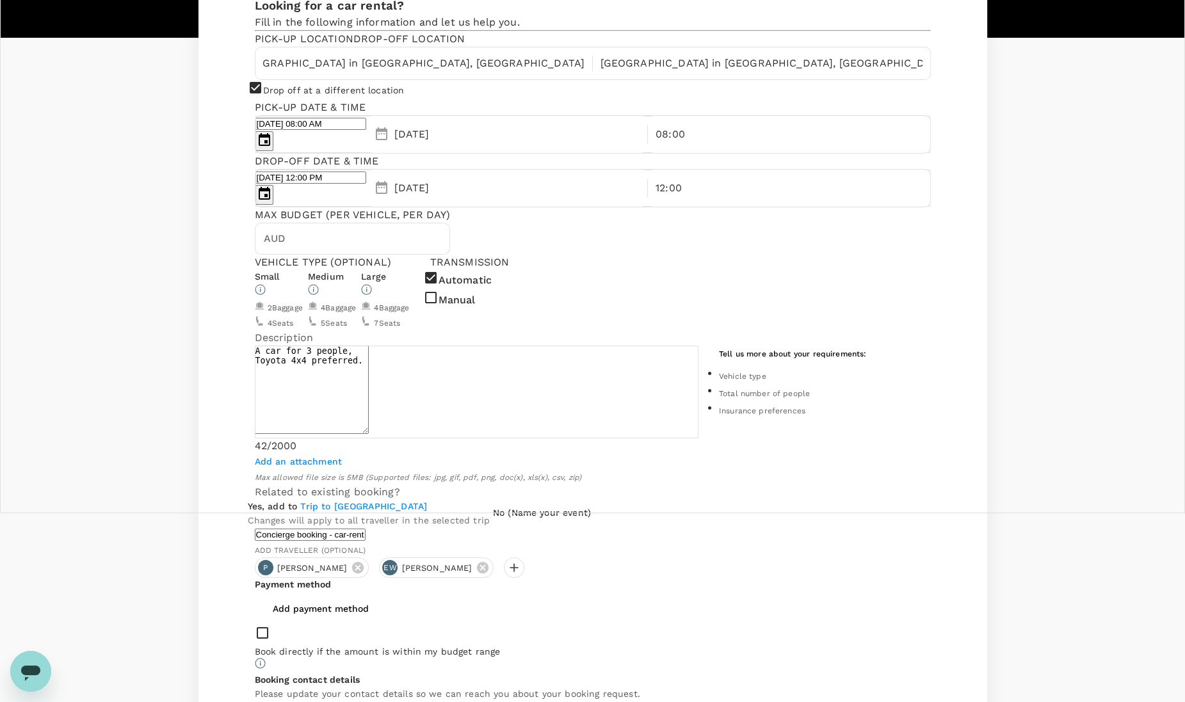
scroll to position [0, 0]
click at [584, 100] on div "Drop off at a different location" at bounding box center [593, 90] width 676 height 20
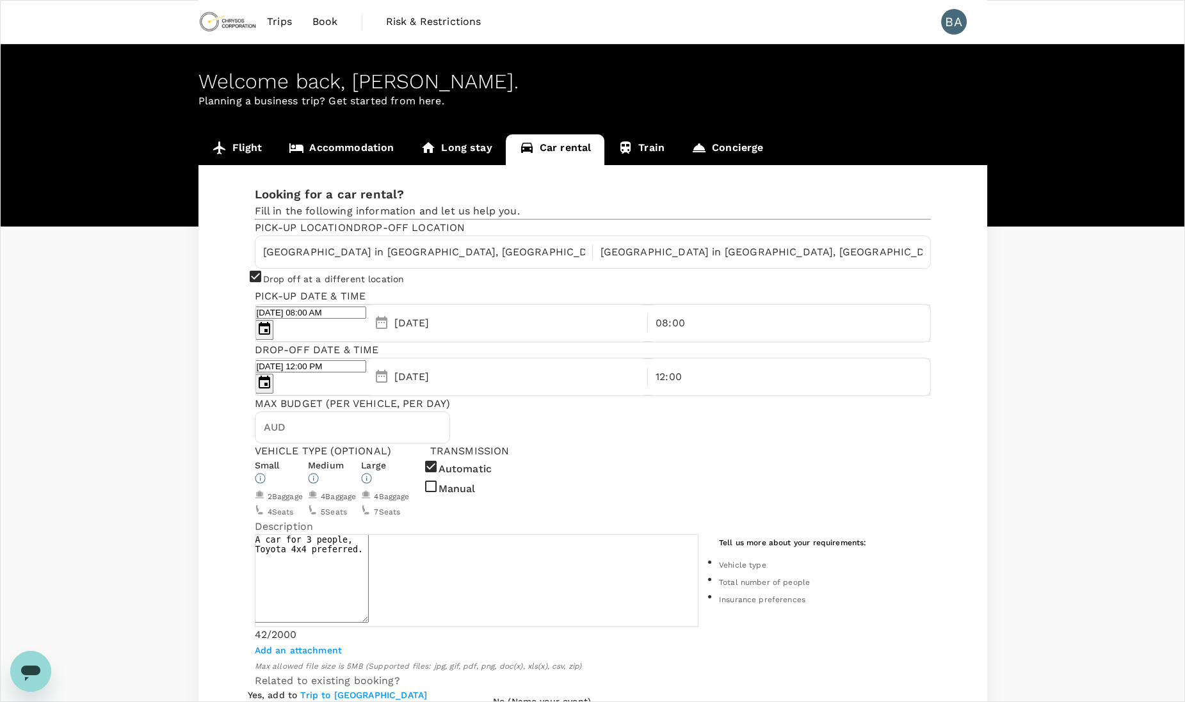
scroll to position [563, 0]
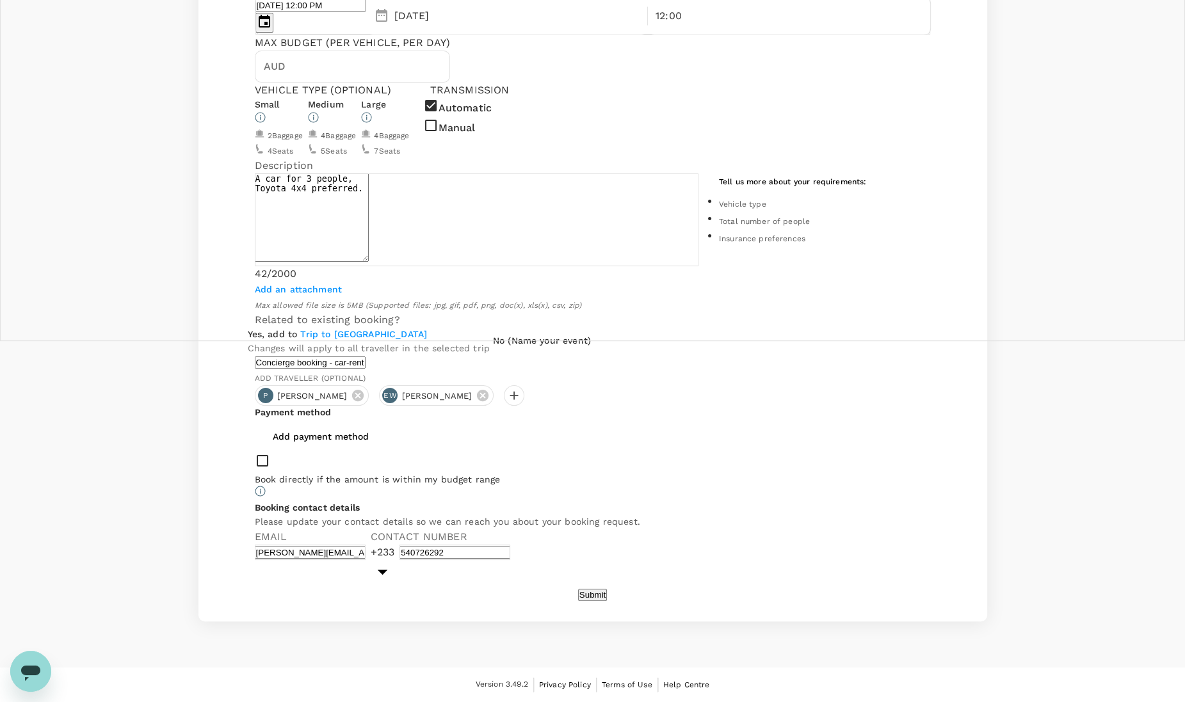
click at [584, 589] on button "Submit" at bounding box center [592, 595] width 29 height 12
drag, startPoint x: 762, startPoint y: 633, endPoint x: 678, endPoint y: 602, distance: 89.1
click at [762, 633] on div "Welcome back , [PERSON_NAME] . Planning a business trip? Get started from here.…" at bounding box center [592, 175] width 1185 height 985
click at [595, 589] on button "Submit" at bounding box center [592, 595] width 29 height 12
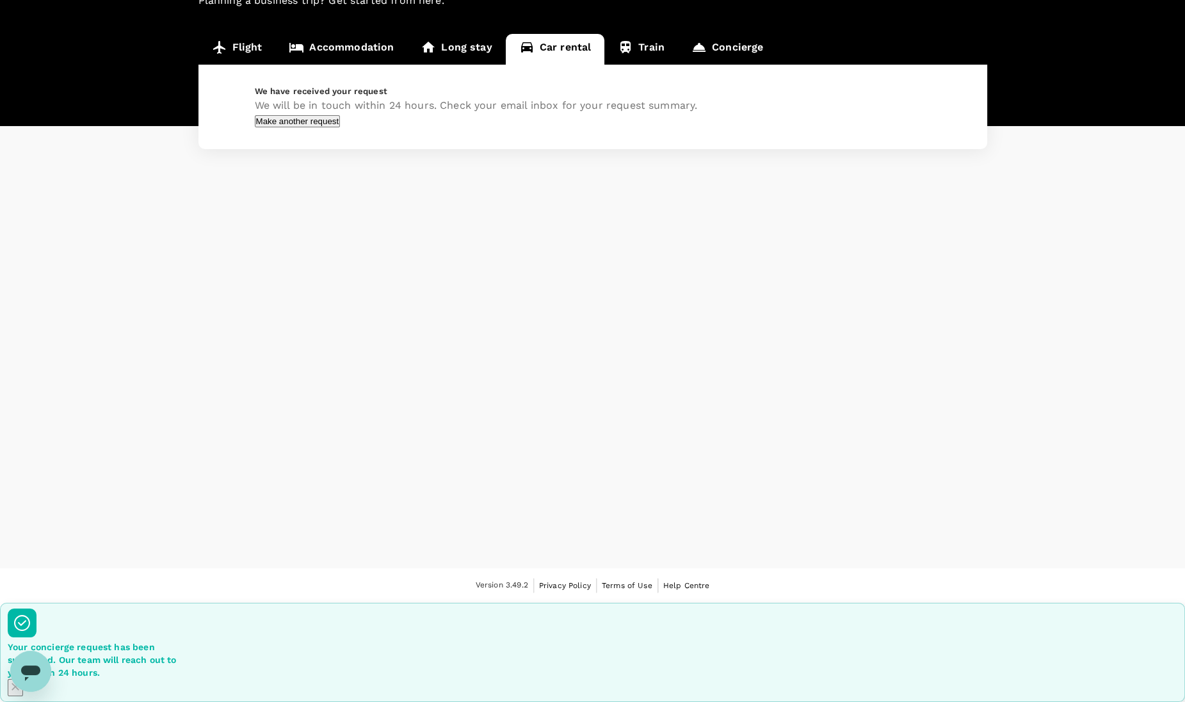
scroll to position [1, 0]
